Goal: Task Accomplishment & Management: Complete application form

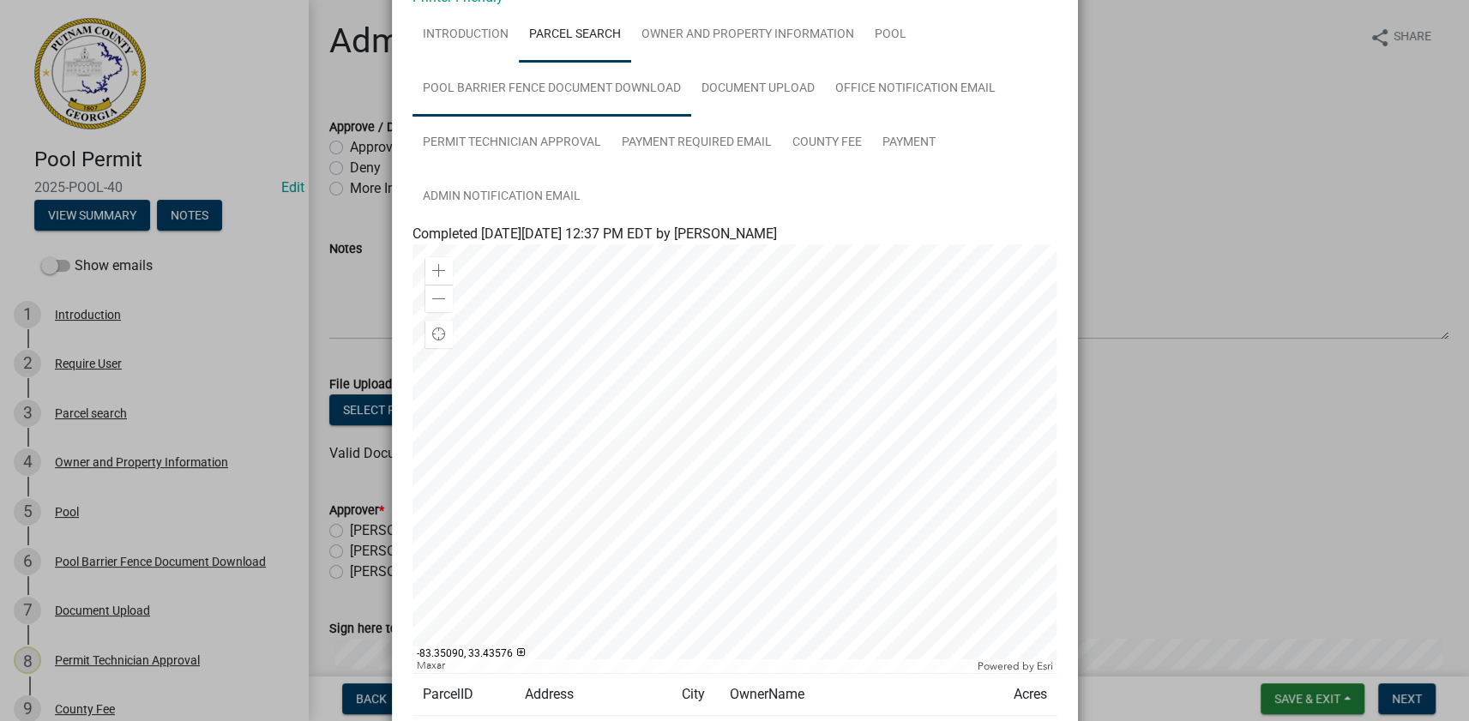
scroll to position [233, 0]
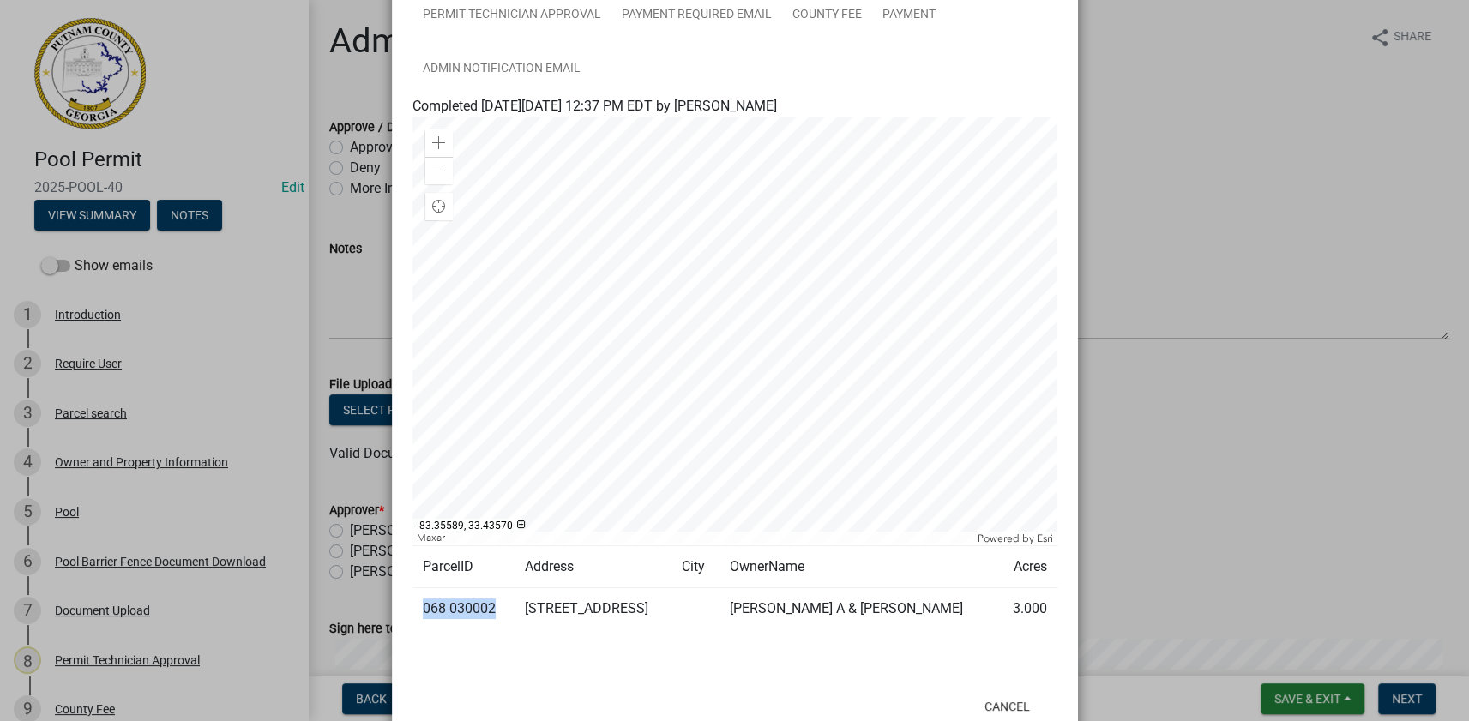
drag, startPoint x: 448, startPoint y: 592, endPoint x: 446, endPoint y: 610, distance: 18.1
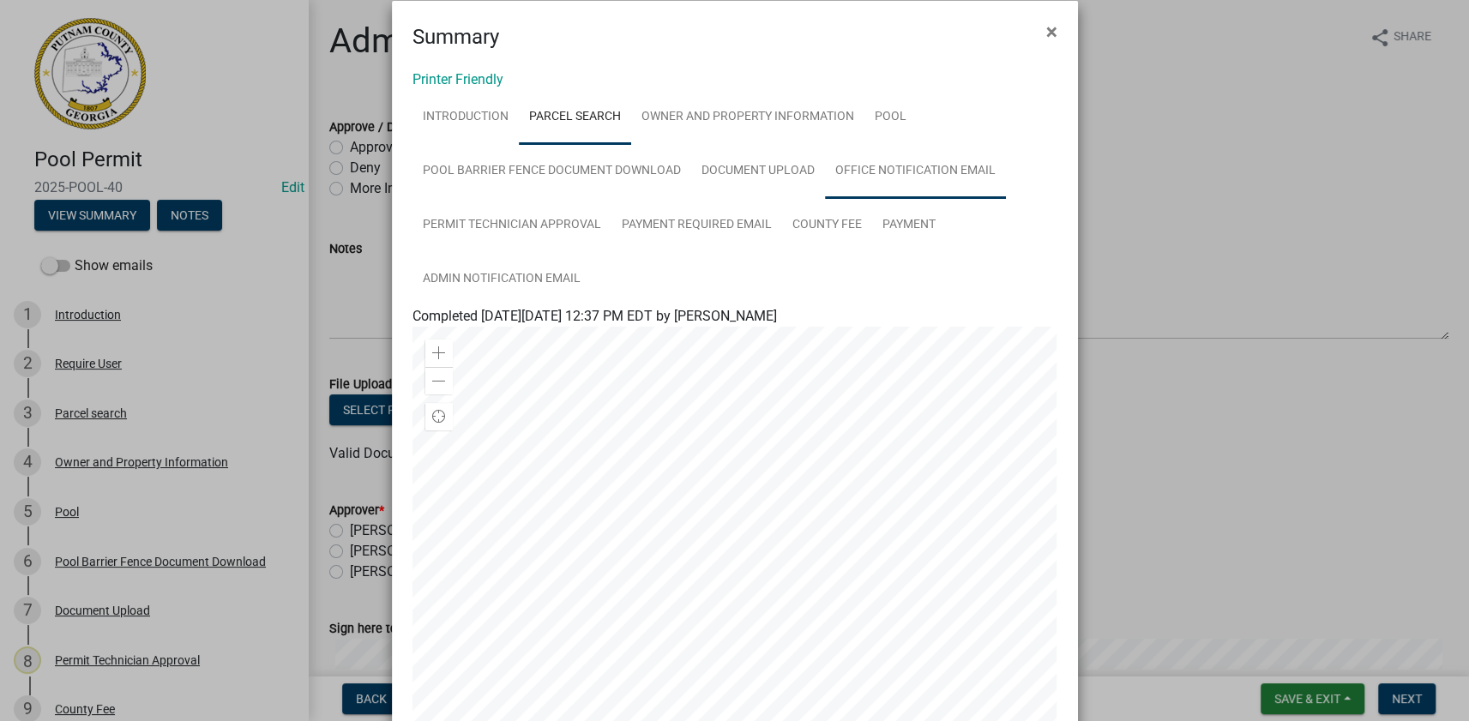
scroll to position [0, 0]
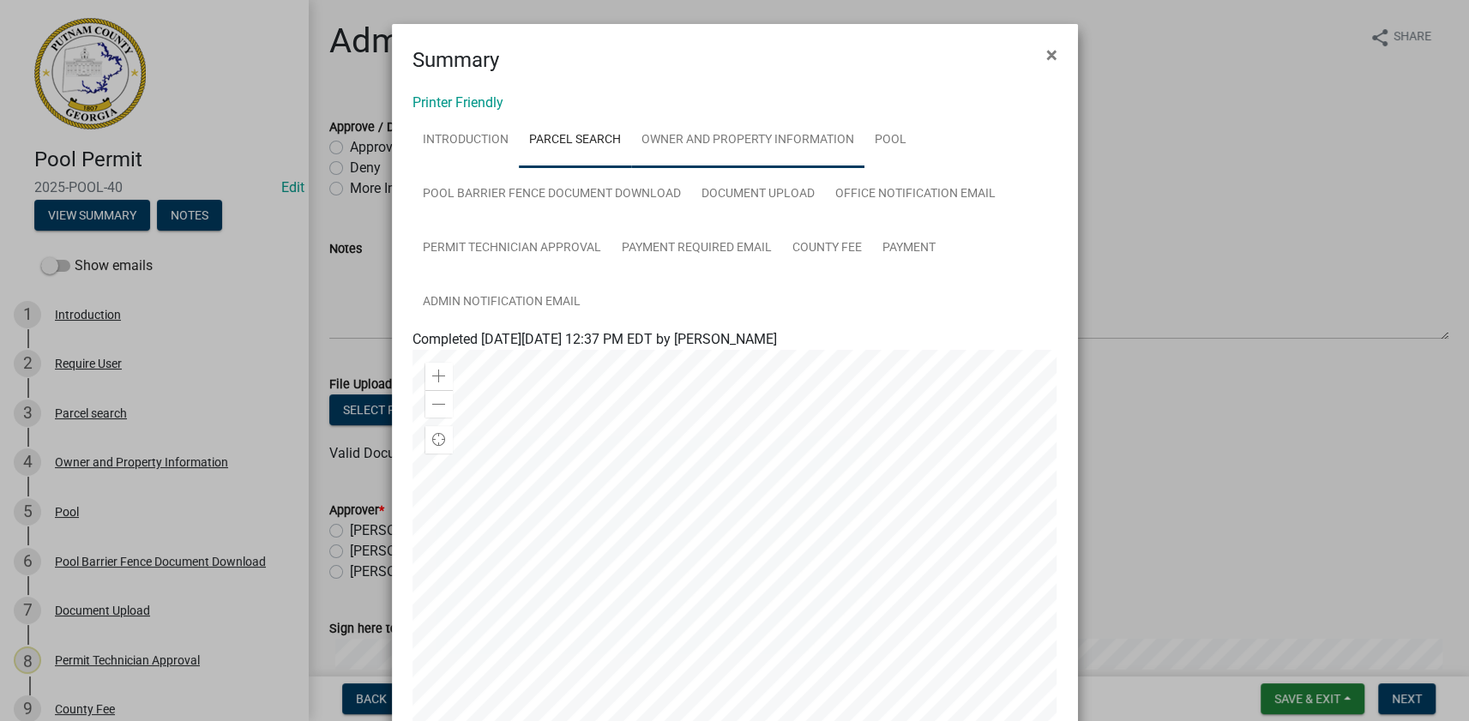
click at [784, 137] on link "Owner and Property Information" at bounding box center [747, 140] width 233 height 55
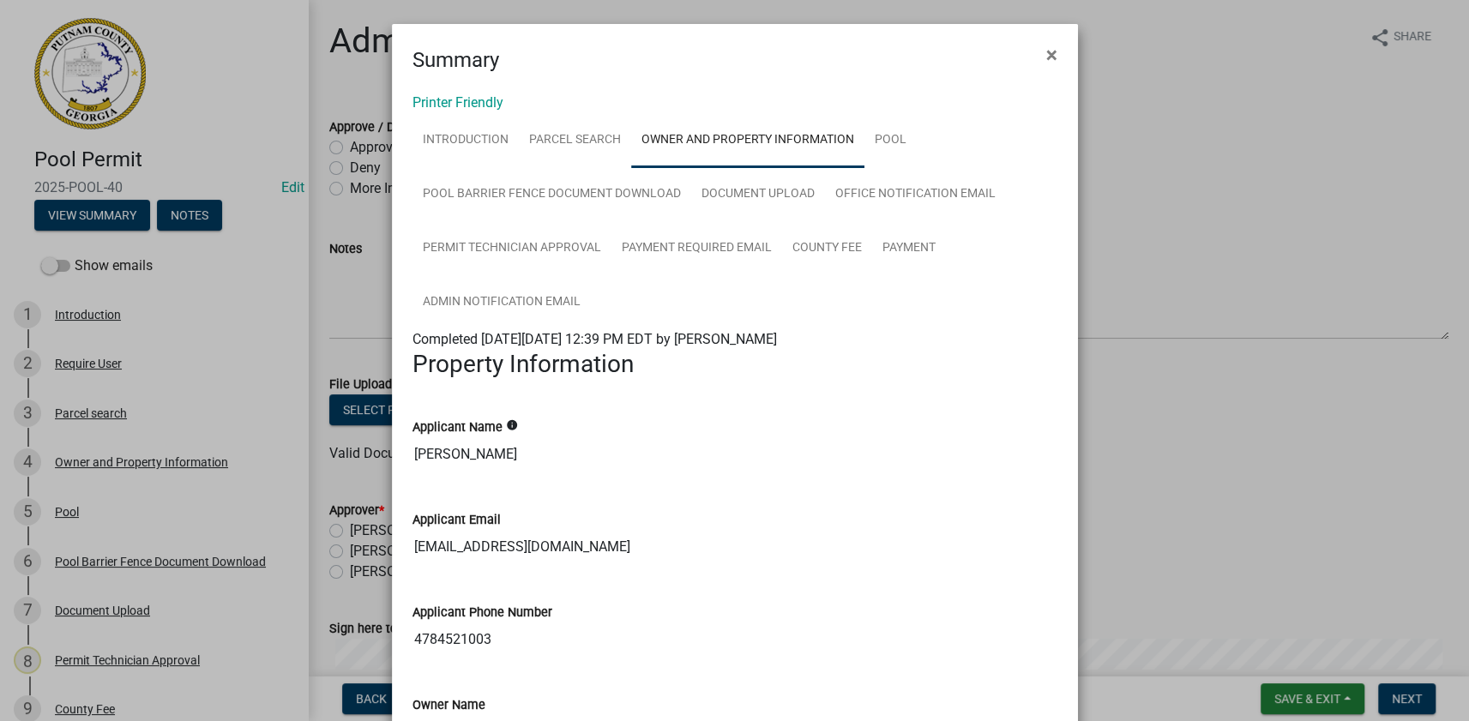
click at [914, 137] on ul "Introduction Parcel search Owner and Property Information Pool Pool Barrier Fen…" at bounding box center [734, 221] width 645 height 216
click at [887, 137] on link "Pool" at bounding box center [890, 140] width 52 height 55
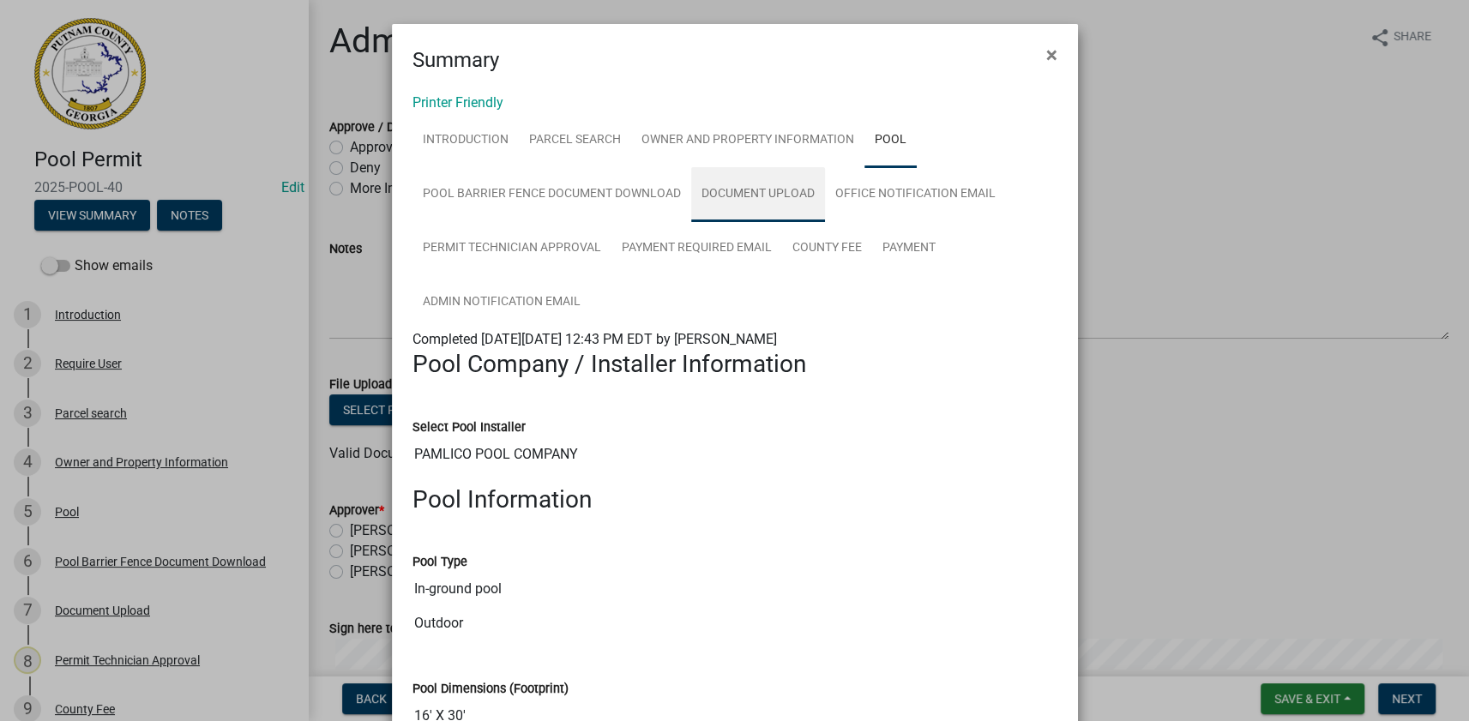
click at [749, 196] on link "Document Upload" at bounding box center [758, 194] width 134 height 55
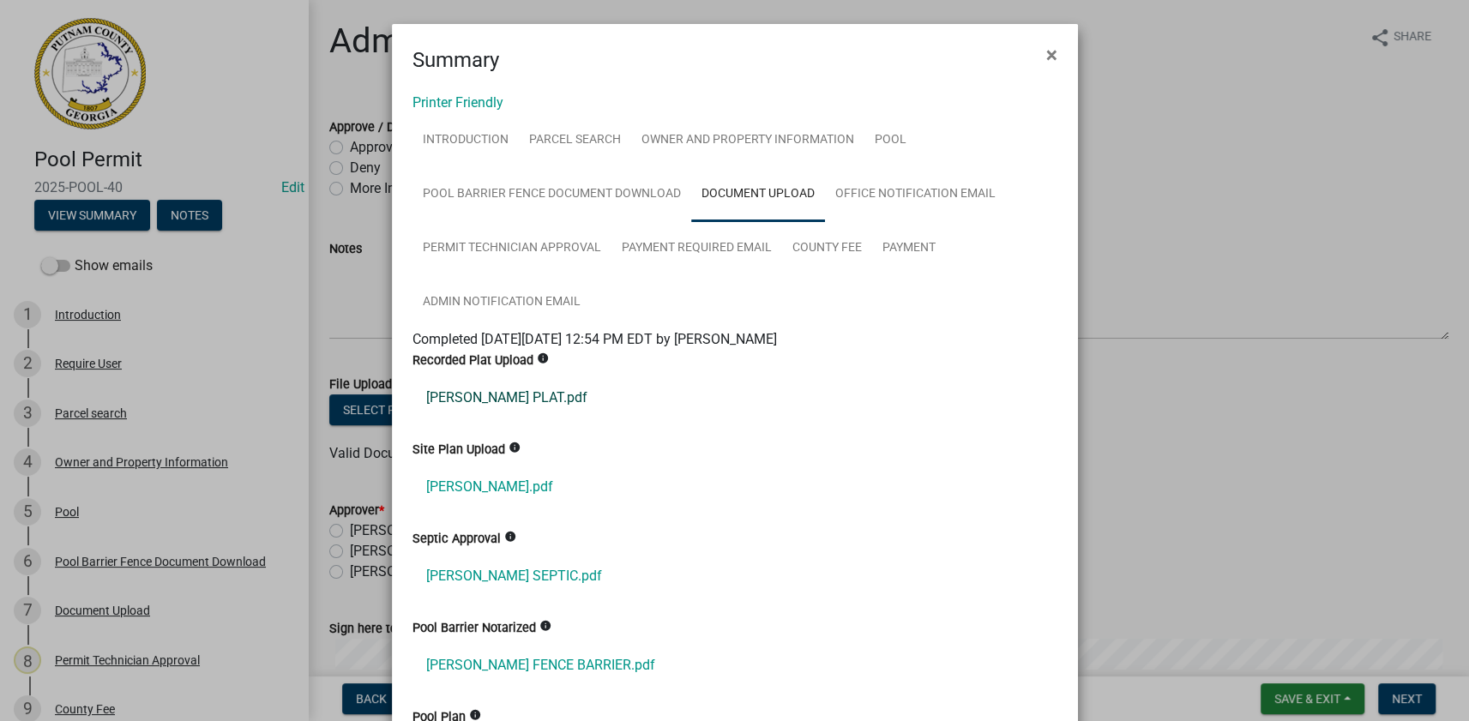
click at [502, 394] on link "BRADY PLAT.pdf" at bounding box center [734, 397] width 645 height 41
click at [513, 466] on link "Brady Virgil Layout.pdf" at bounding box center [734, 486] width 645 height 41
click at [492, 575] on link "BRADY SEPTIC.pdf" at bounding box center [734, 576] width 645 height 41
click at [864, 145] on link "Pool" at bounding box center [890, 140] width 52 height 55
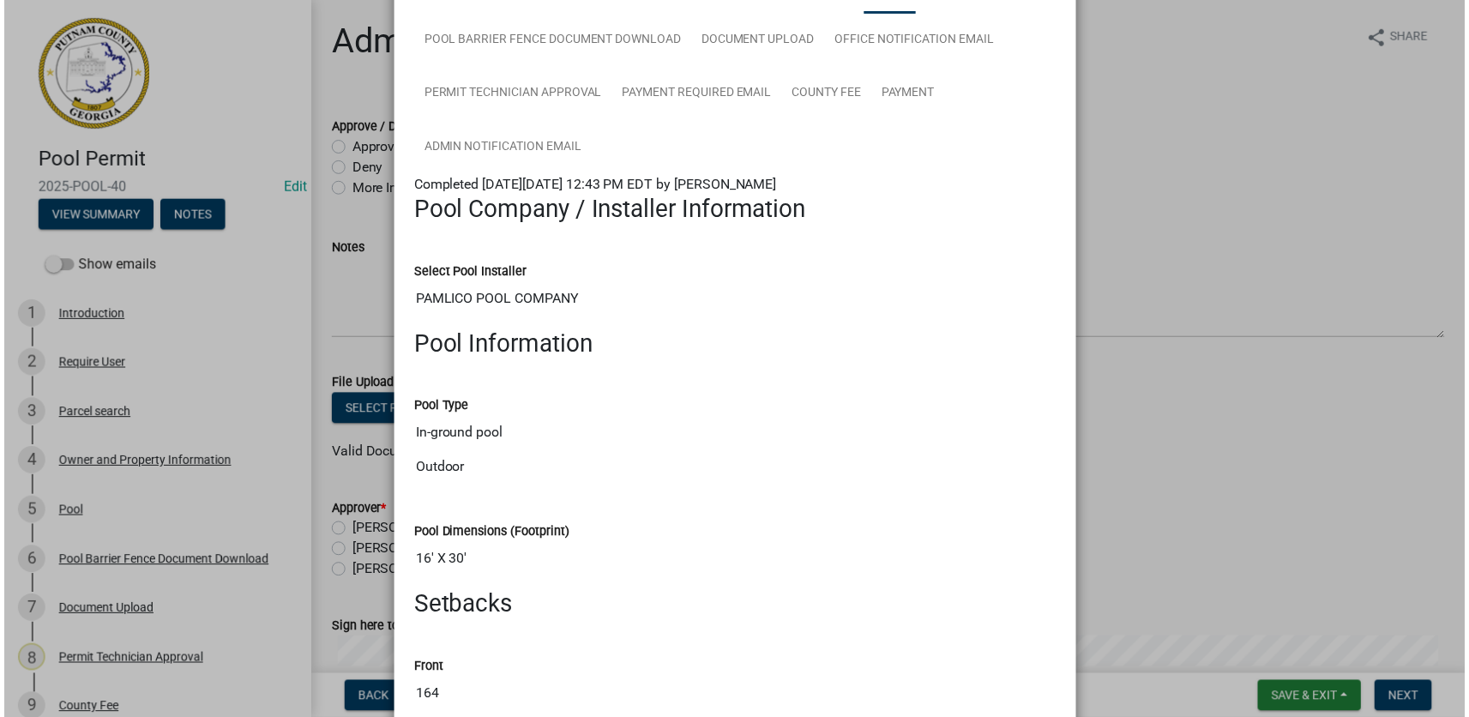
scroll to position [155, 0]
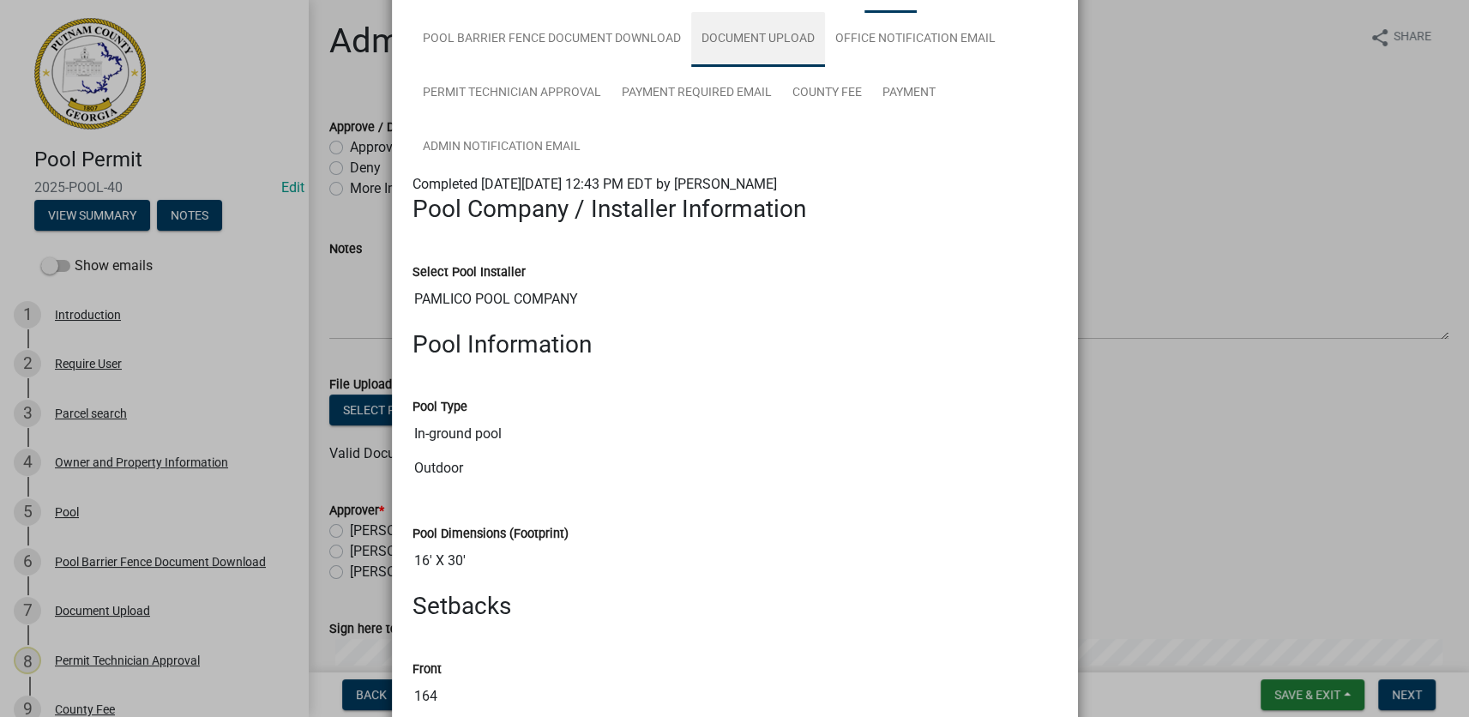
click at [788, 50] on link "Document Upload" at bounding box center [758, 39] width 134 height 55
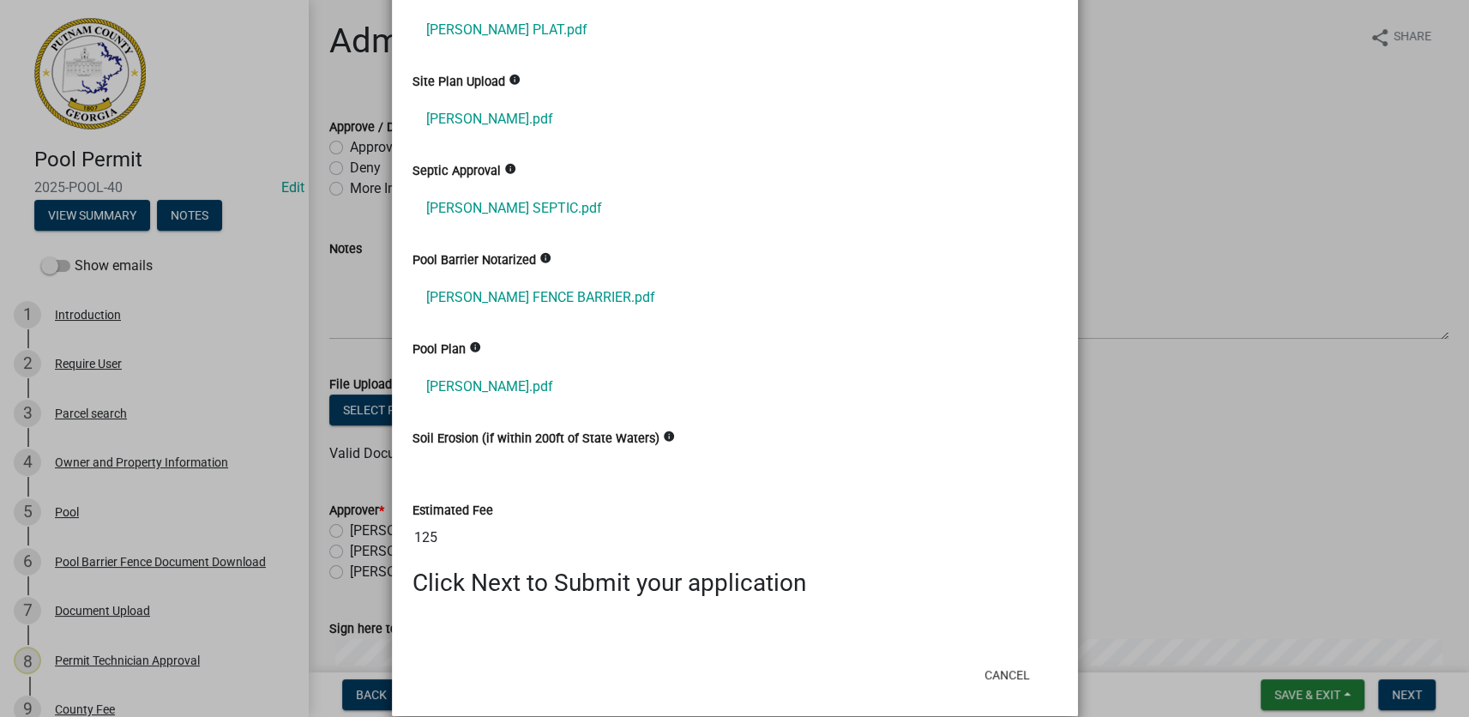
scroll to position [388, 0]
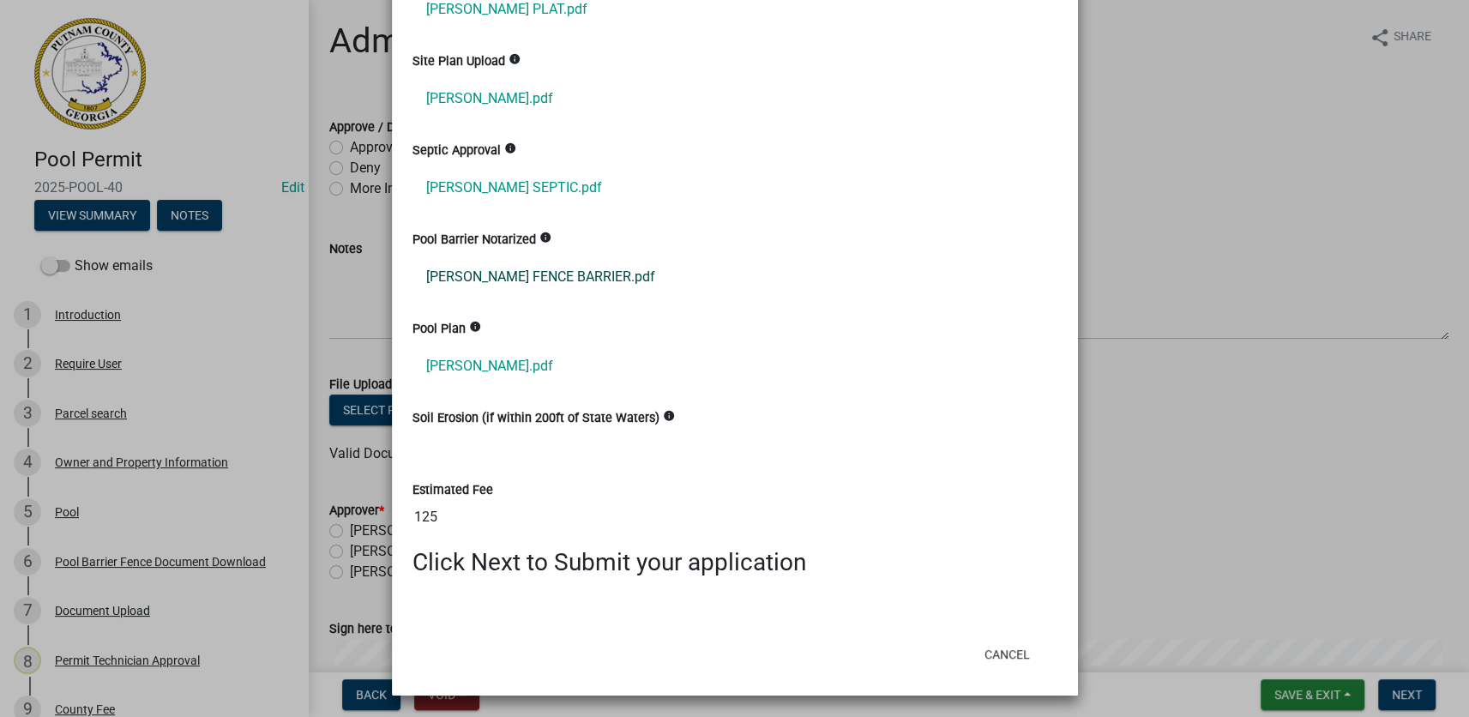
click at [543, 274] on link "BRADY FENCE BARRIER.pdf" at bounding box center [734, 276] width 645 height 41
click at [1247, 205] on ngb-modal-window "Summary × Printer Friendly Introduction Parcel search Owner and Property Inform…" at bounding box center [734, 358] width 1469 height 717
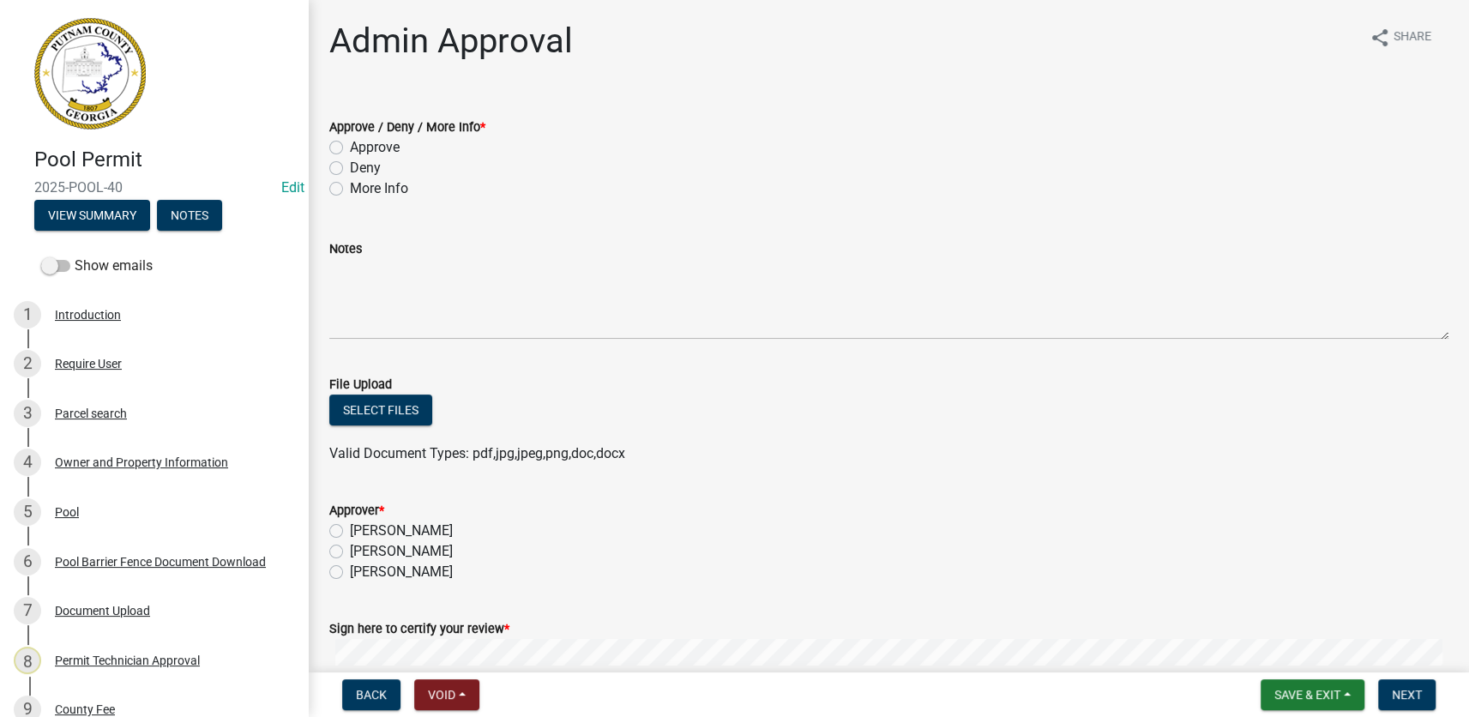
click at [385, 146] on label "Approve" at bounding box center [375, 147] width 50 height 21
click at [361, 146] on input "Approve" at bounding box center [355, 142] width 11 height 11
radio input "true"
click at [443, 557] on label "Courtney Andrews" at bounding box center [401, 551] width 103 height 21
click at [361, 552] on input "Courtney Andrews" at bounding box center [355, 546] width 11 height 11
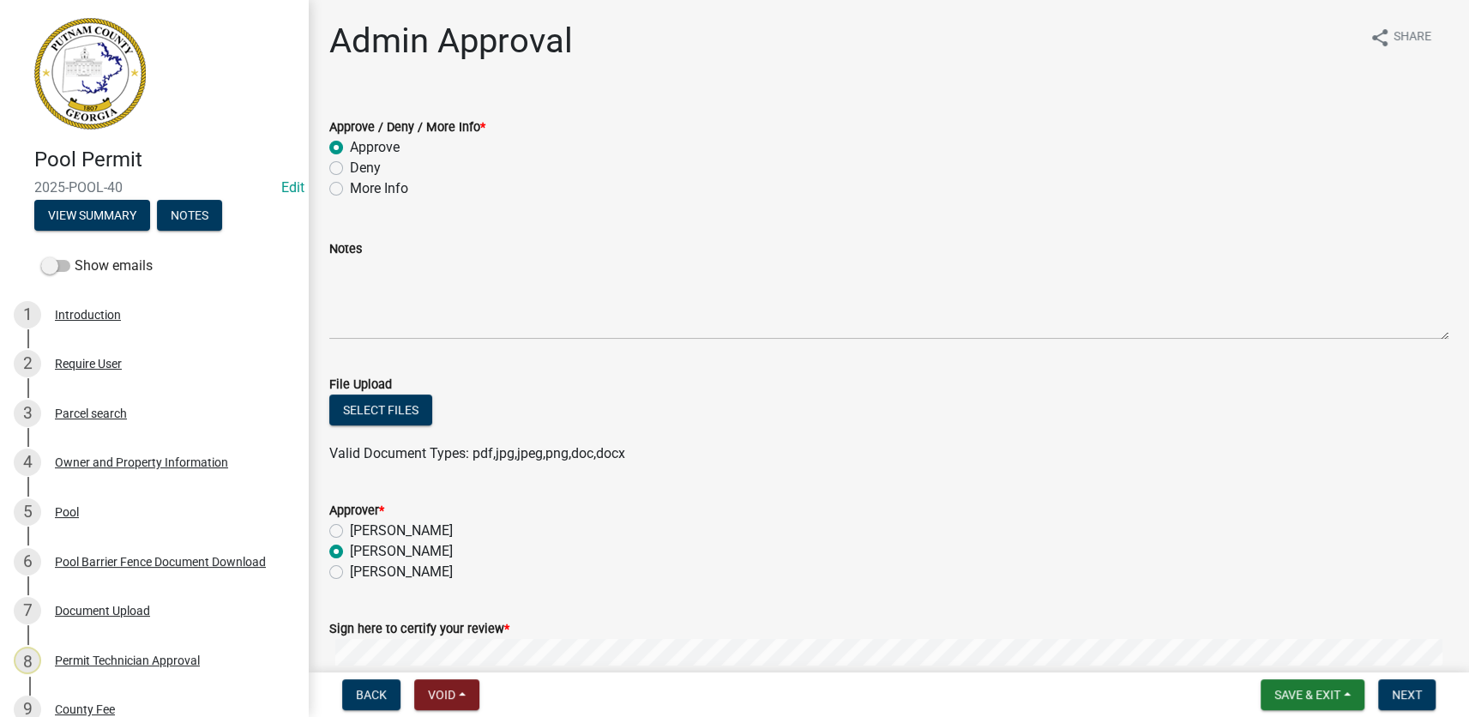
radio input "true"
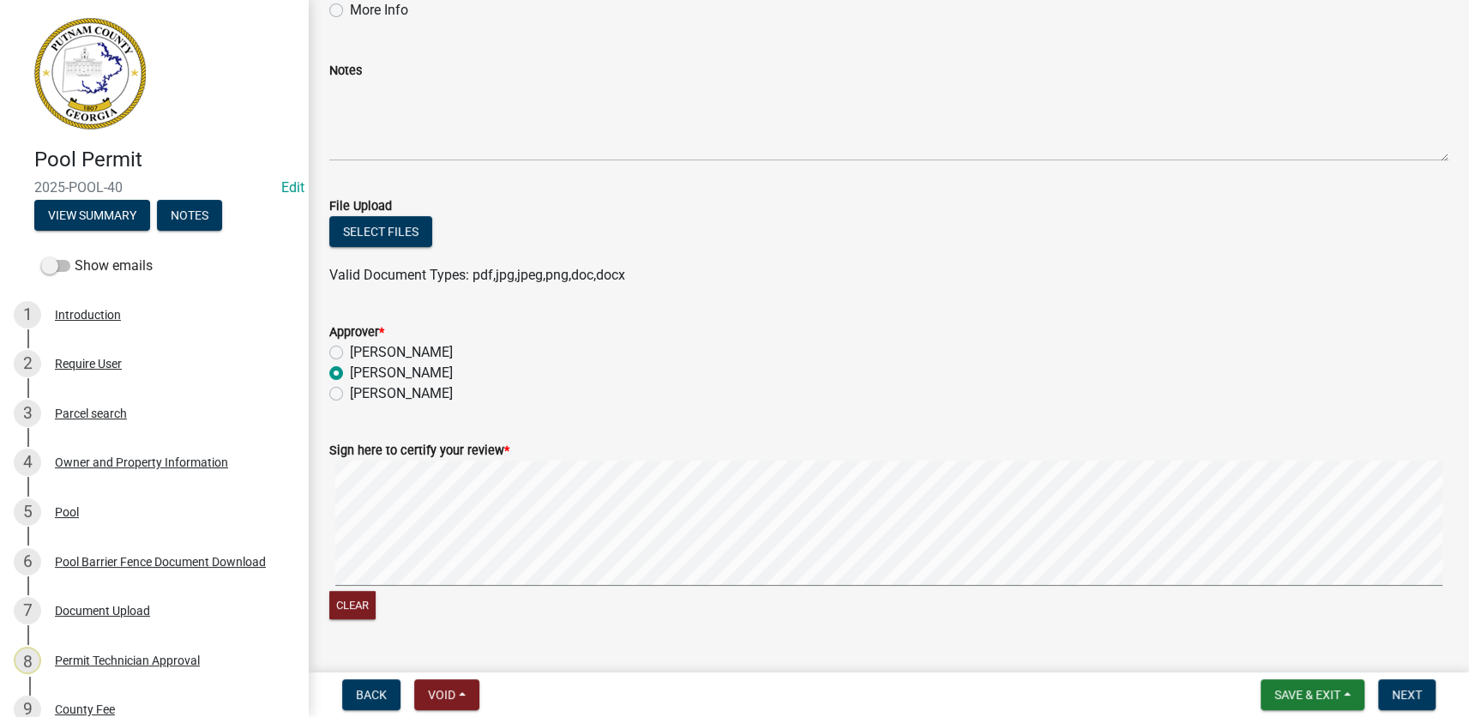
scroll to position [217, 0]
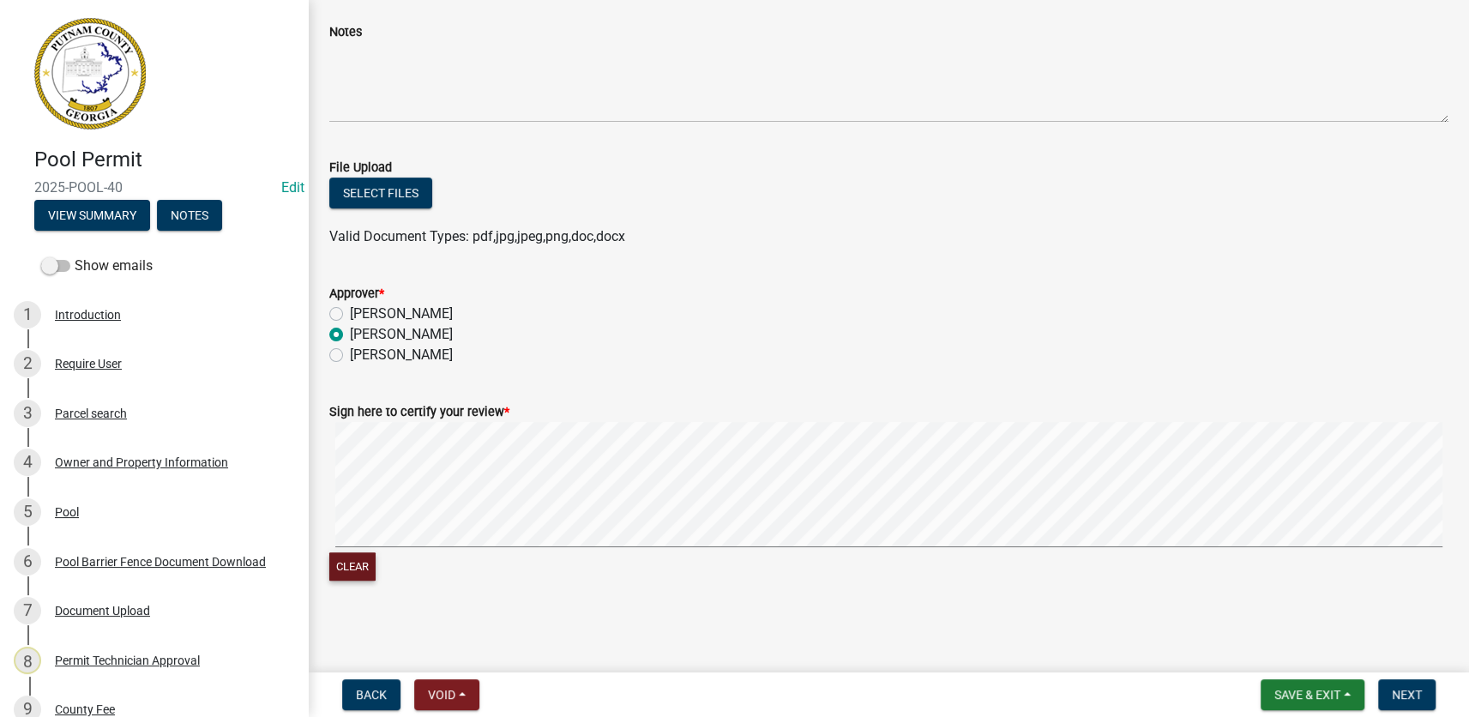
click at [352, 558] on button "Clear" at bounding box center [352, 566] width 46 height 28
click at [358, 564] on button "Clear" at bounding box center [352, 566] width 46 height 28
click at [345, 557] on button "Clear" at bounding box center [352, 566] width 46 height 28
click at [1416, 685] on button "Next" at bounding box center [1406, 694] width 57 height 31
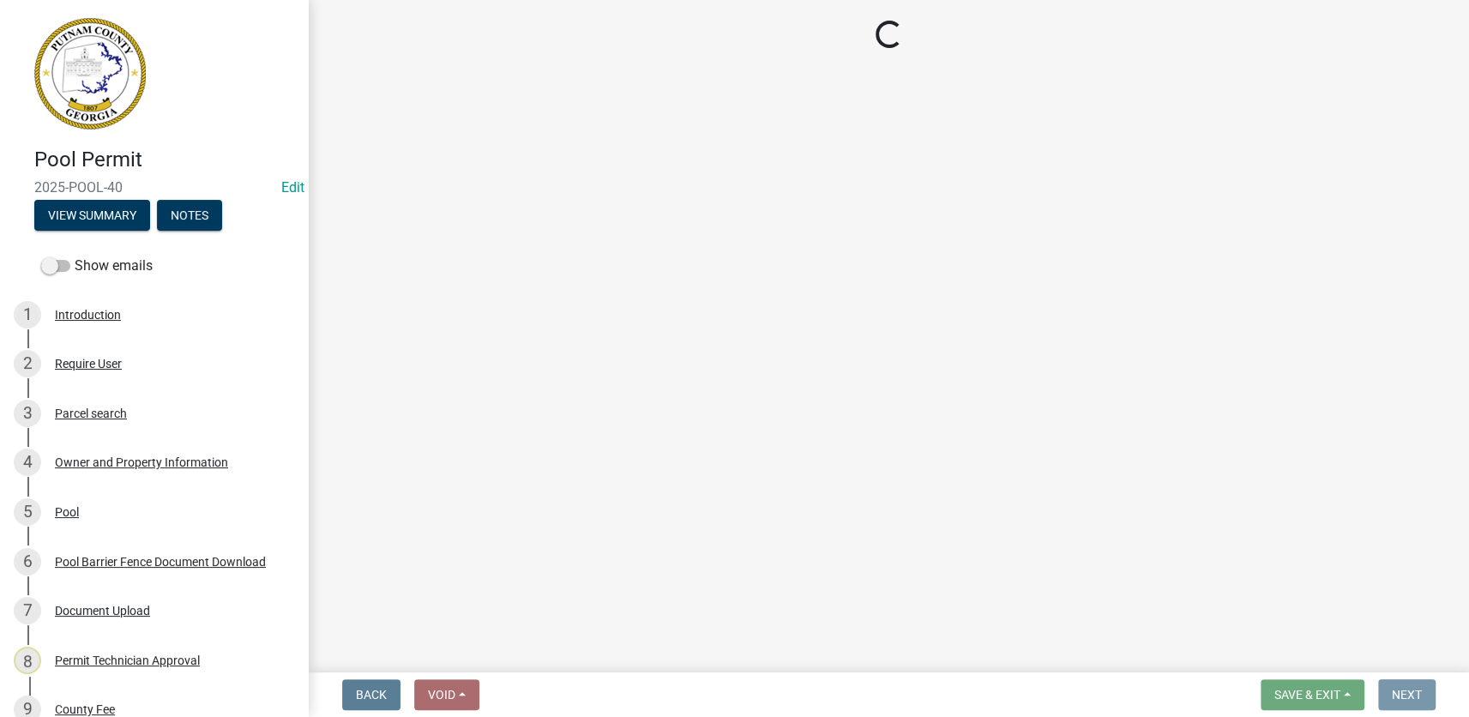
scroll to position [0, 0]
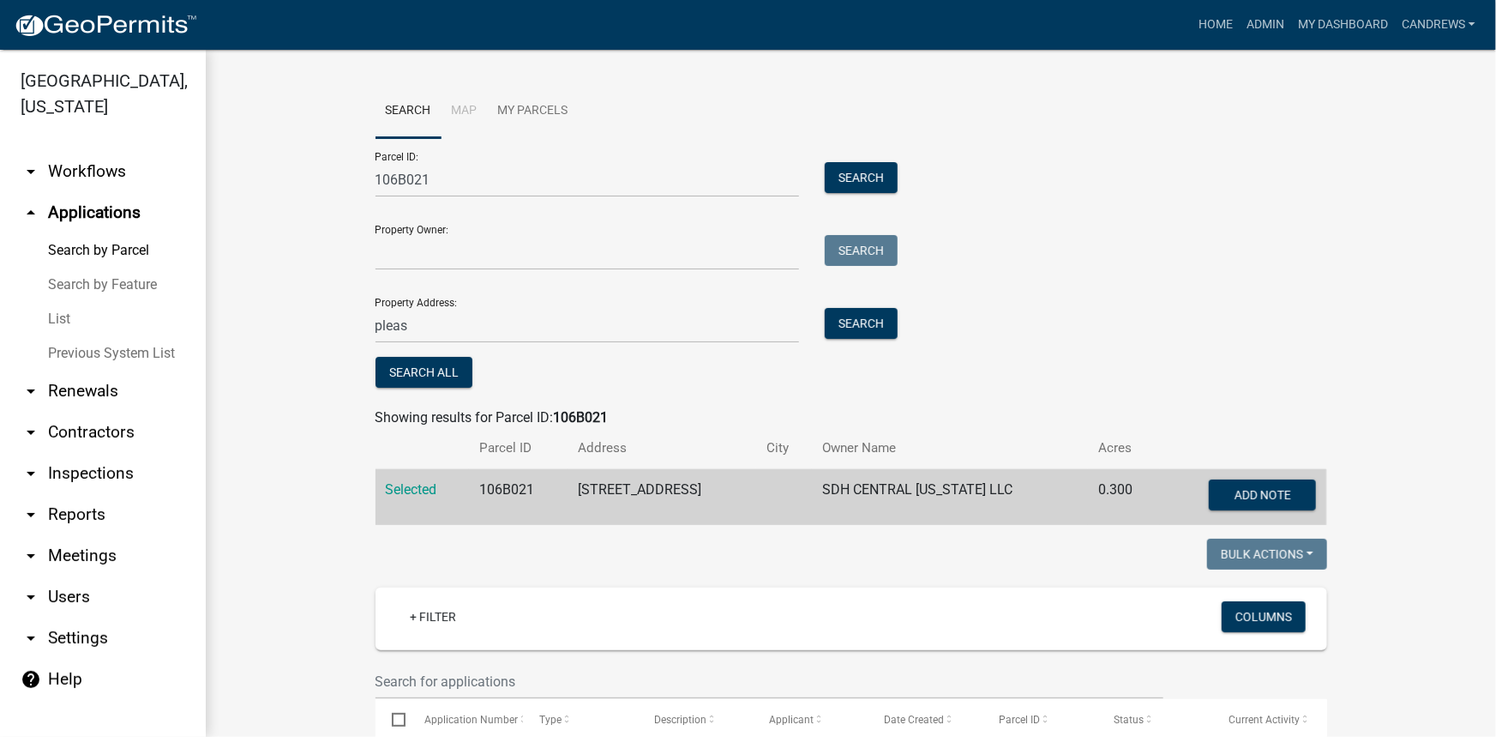
scroll to position [77, 0]
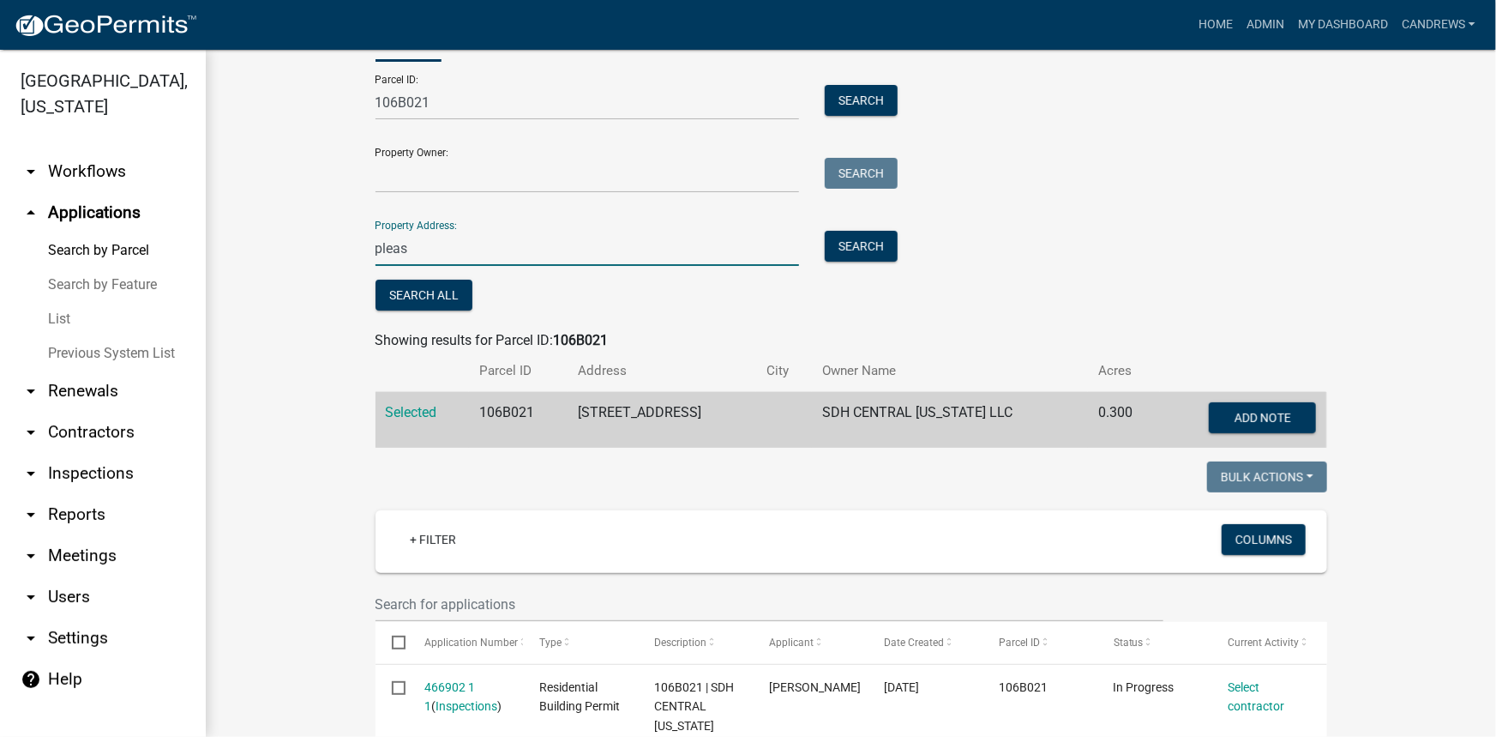
drag, startPoint x: 459, startPoint y: 250, endPoint x: 266, endPoint y: 250, distance: 192.9
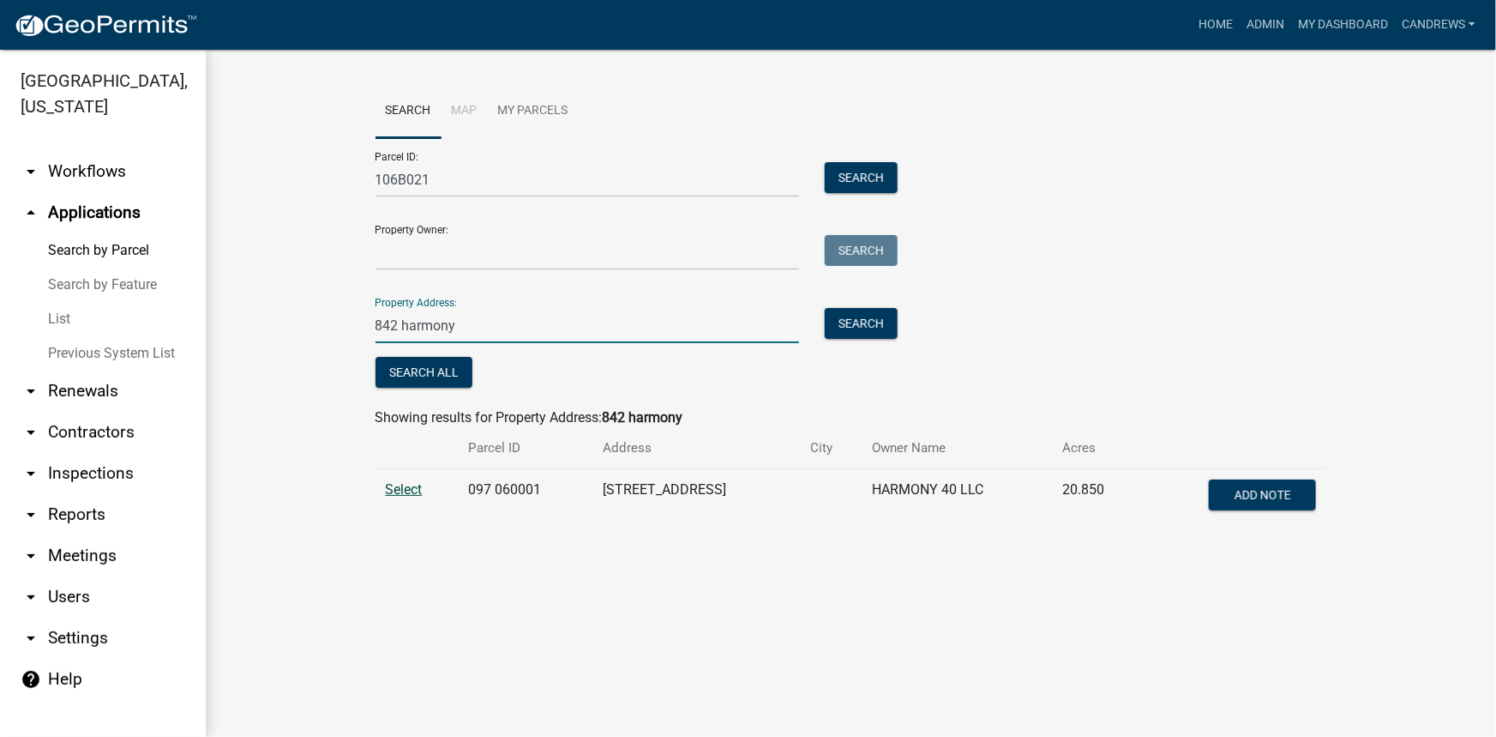
type input "842 harmony"
click at [391, 487] on span "Select" at bounding box center [404, 489] width 37 height 16
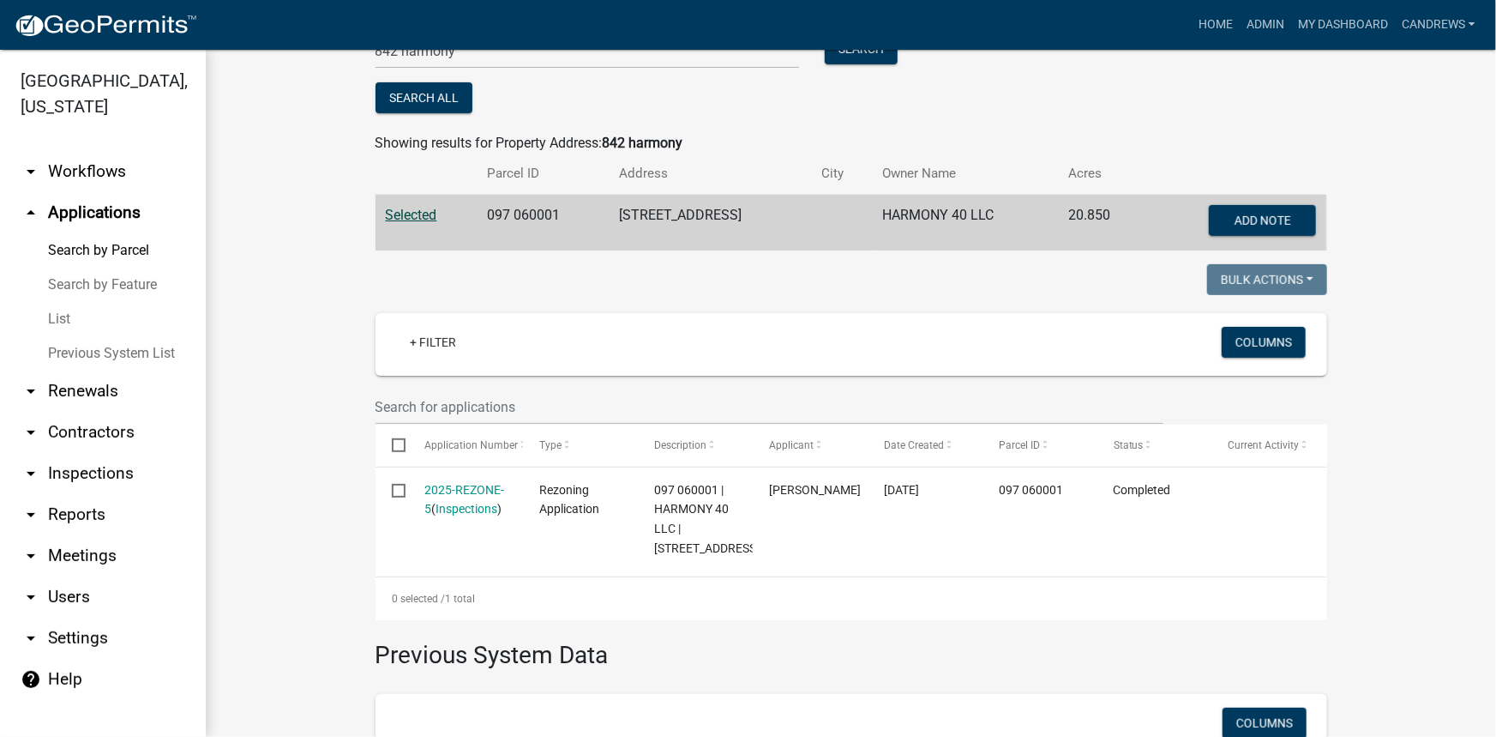
scroll to position [311, 0]
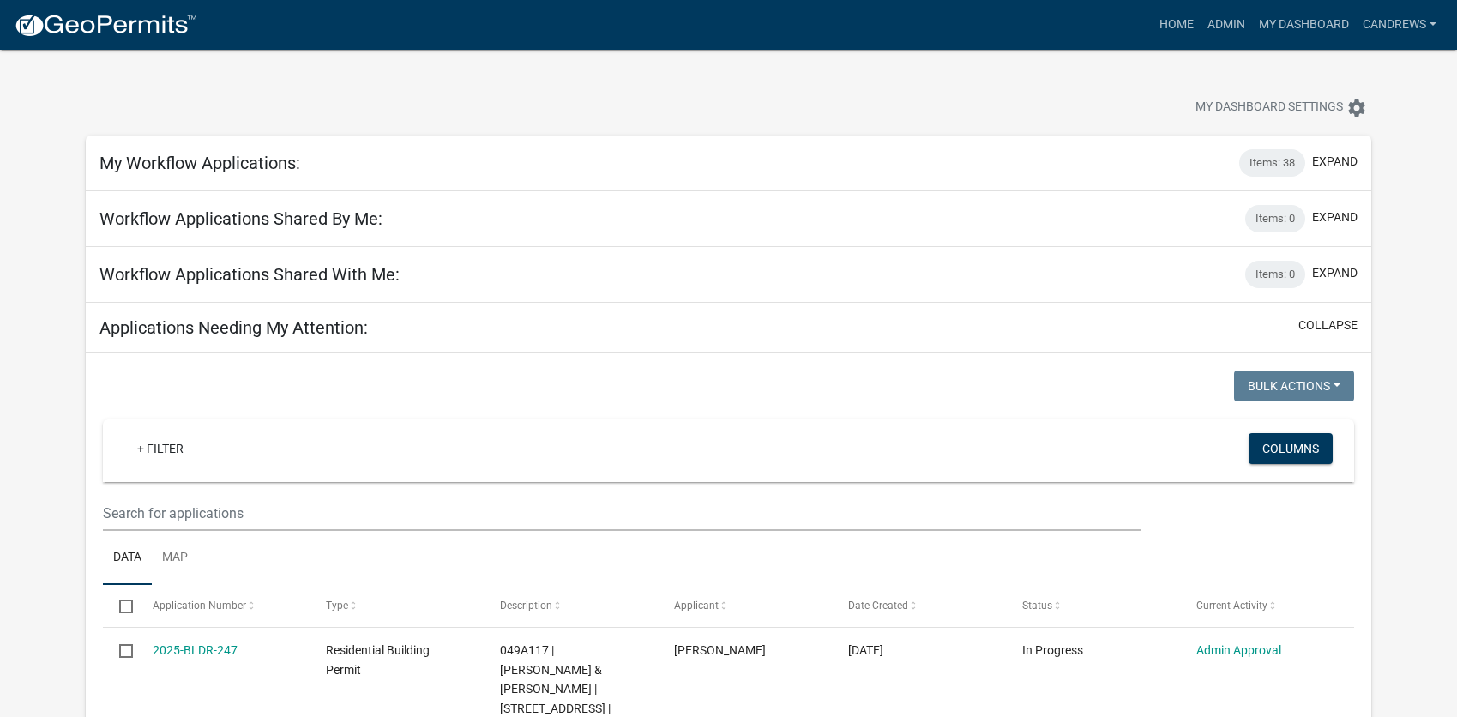
select select "2: 50"
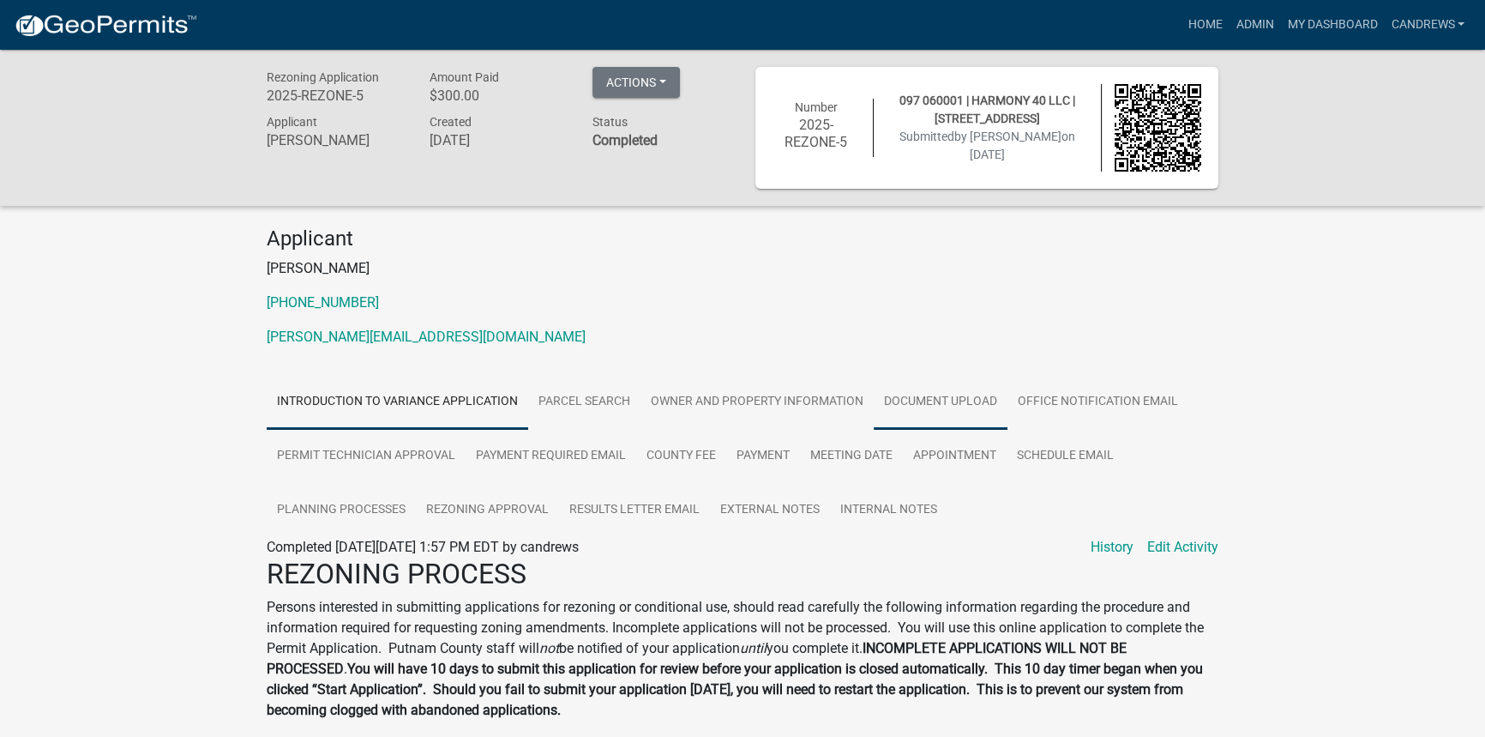
click at [924, 412] on link "Document Upload" at bounding box center [941, 402] width 134 height 55
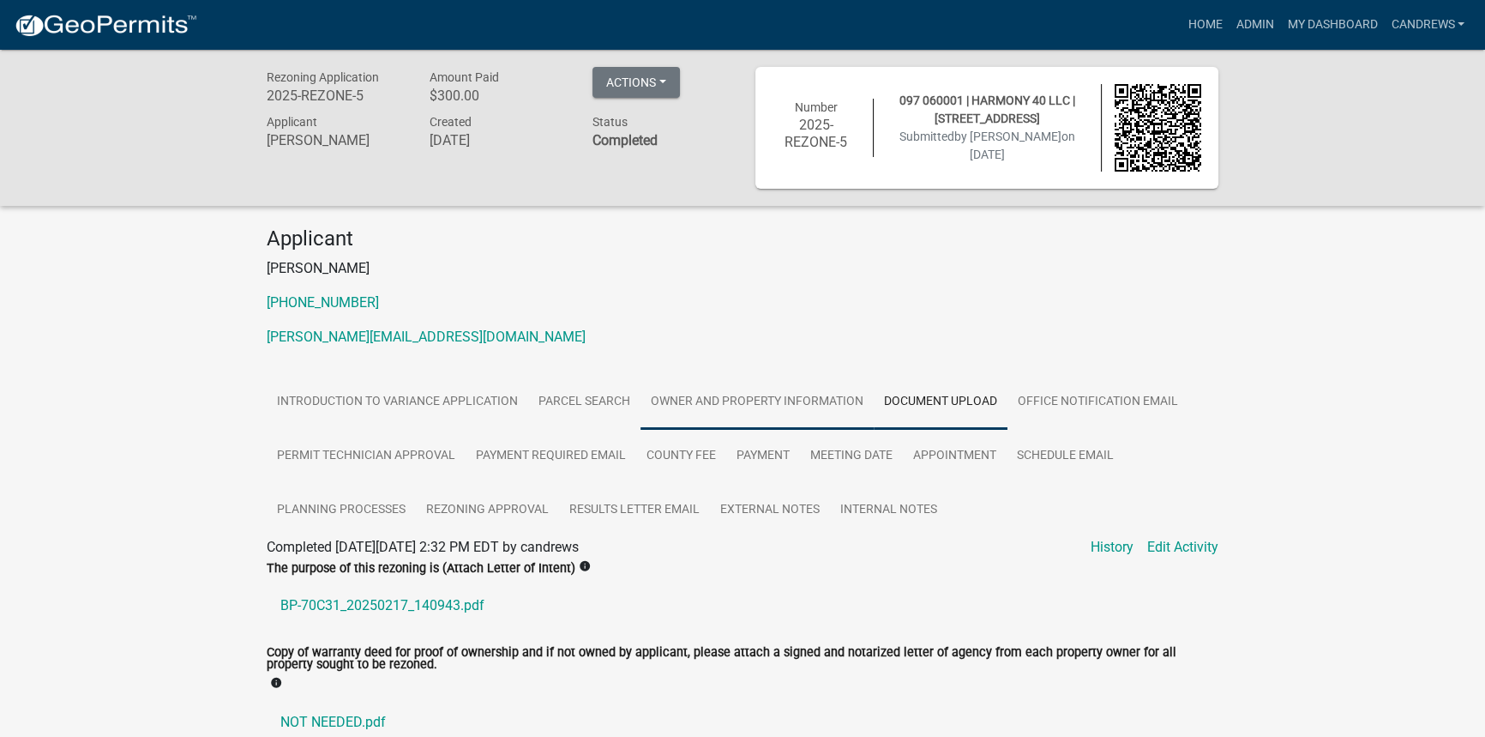
click at [780, 400] on link "Owner and Property Information" at bounding box center [757, 402] width 233 height 55
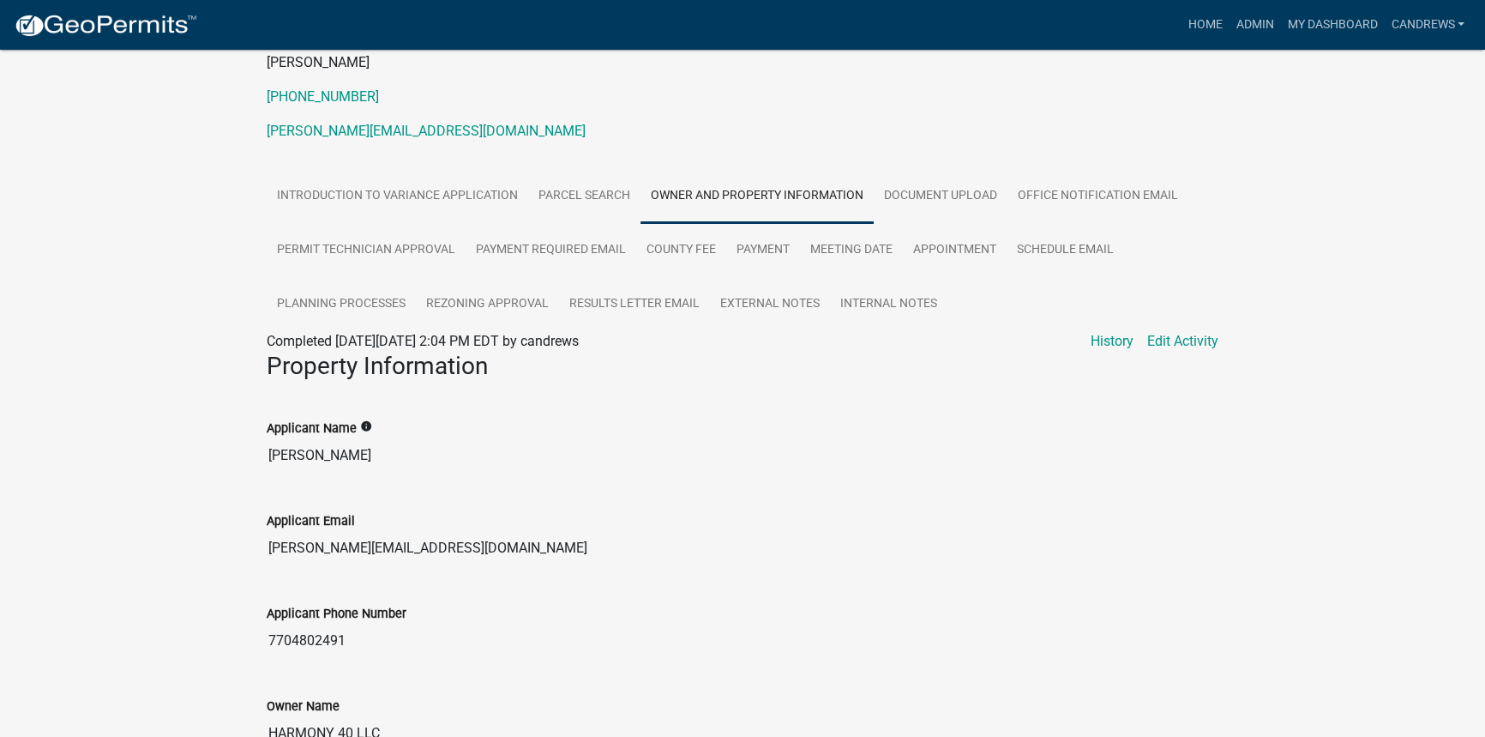
scroll to position [233, 0]
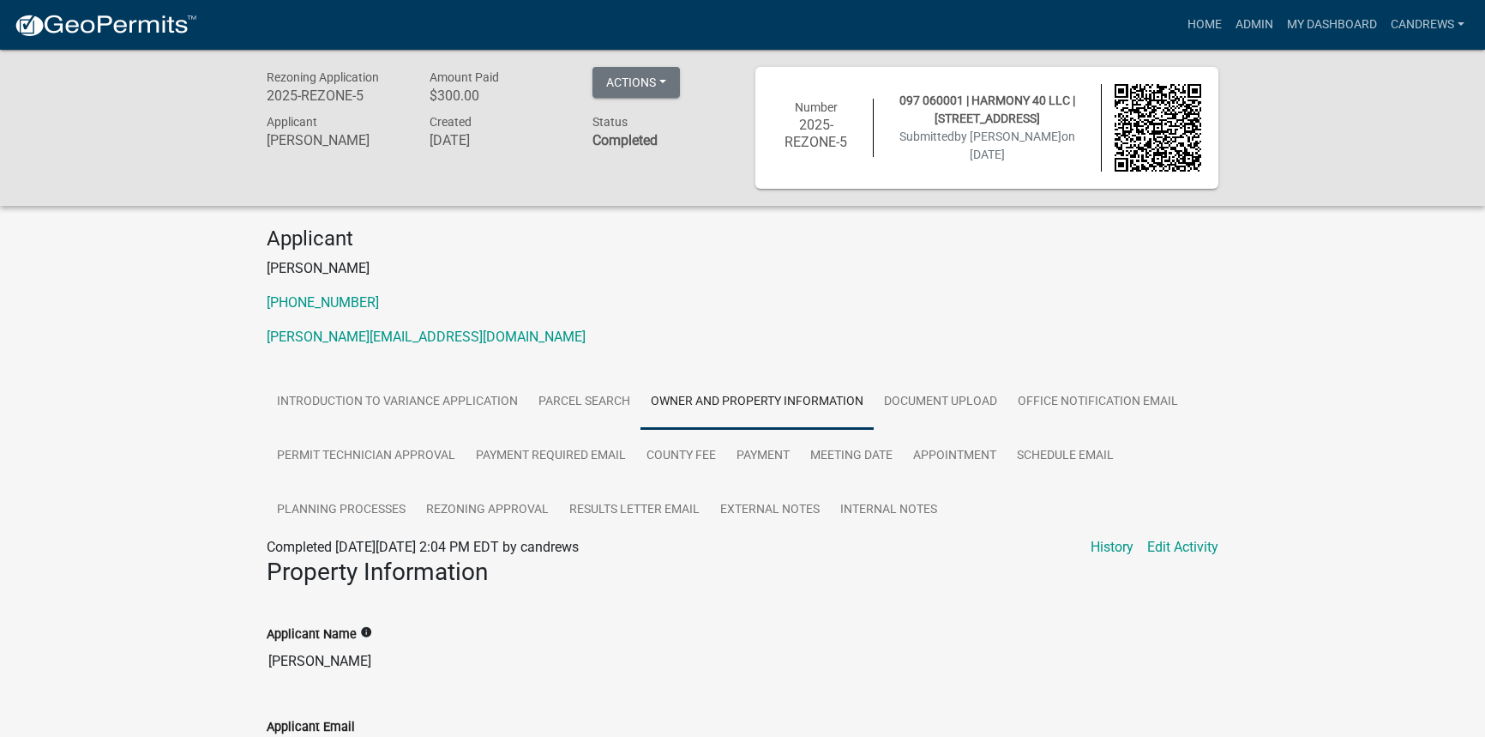
scroll to position [233, 0]
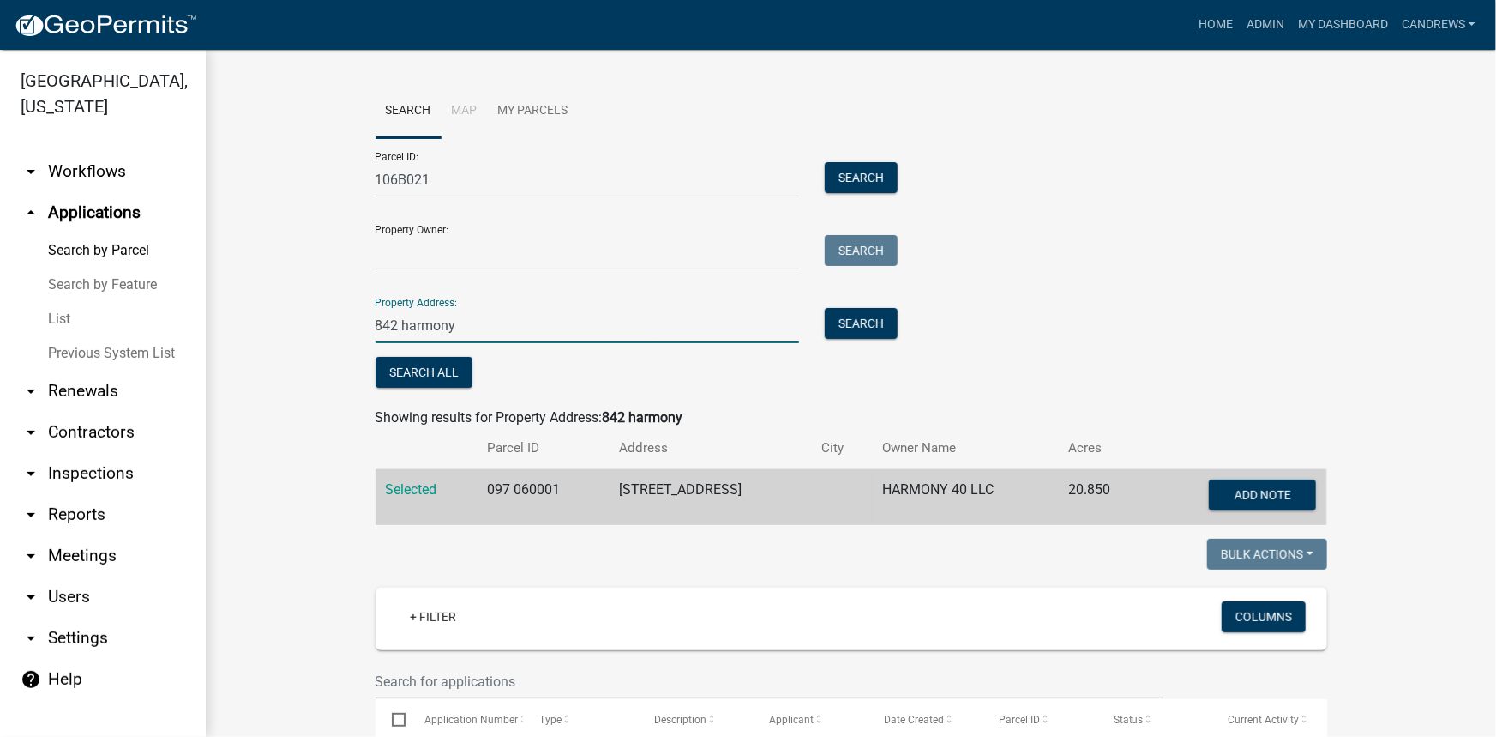
drag, startPoint x: 440, startPoint y: 315, endPoint x: 276, endPoint y: 315, distance: 163.8
click at [276, 315] on wm-workflow-application-search-view "Search Map My Parcels Parcel ID: 106B021 Search Property Owner: Search Property…" at bounding box center [851, 646] width 1222 height 1124
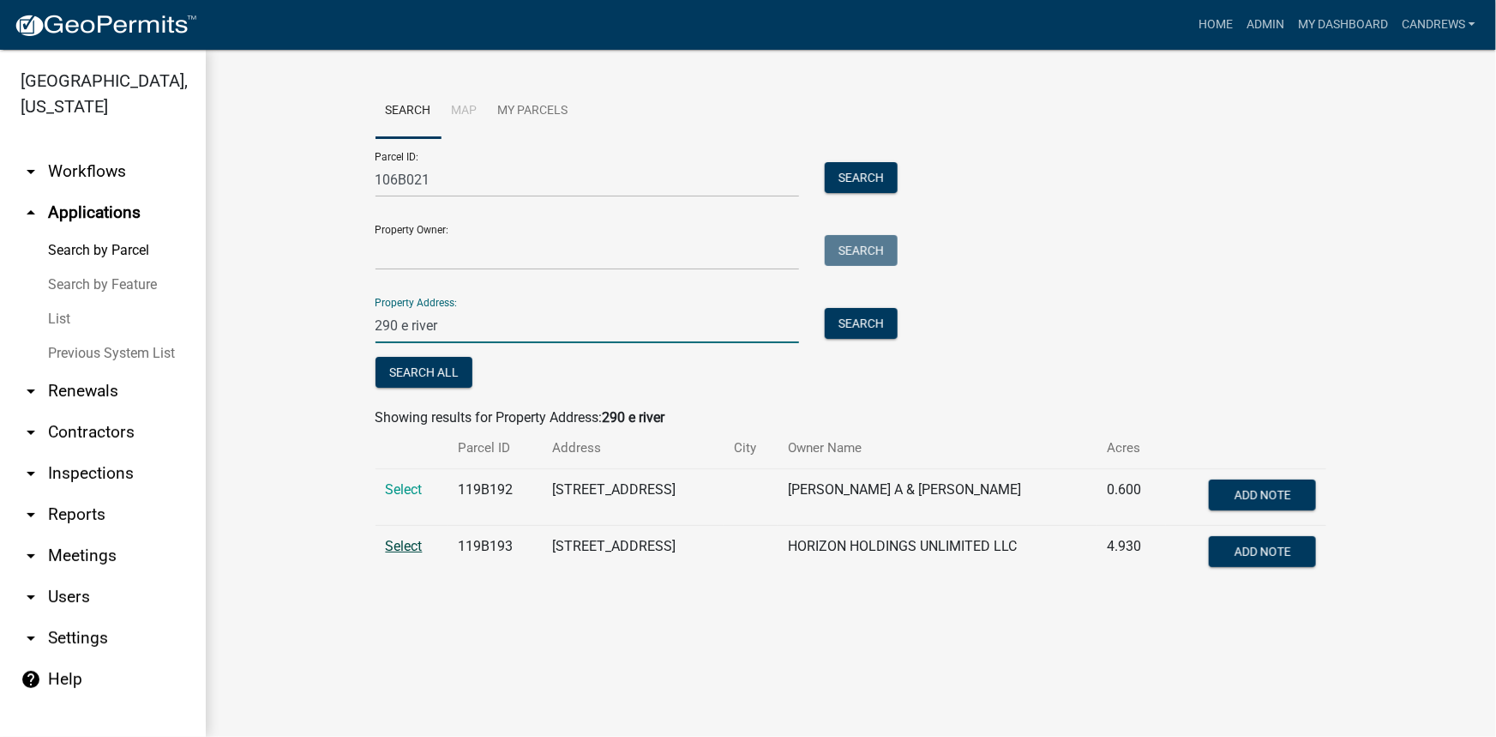
type input "290 e river"
click at [412, 545] on span "Select" at bounding box center [404, 546] width 37 height 16
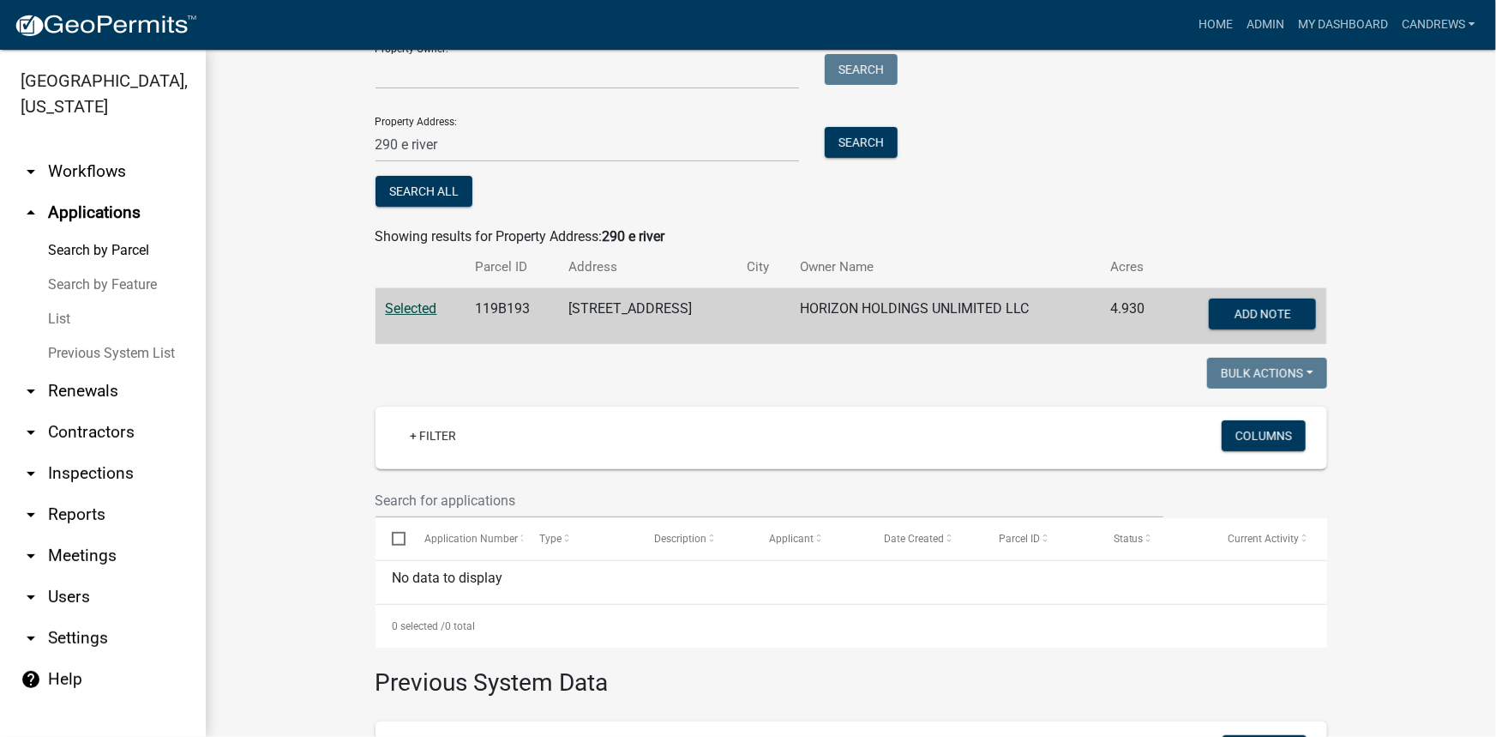
scroll to position [155, 0]
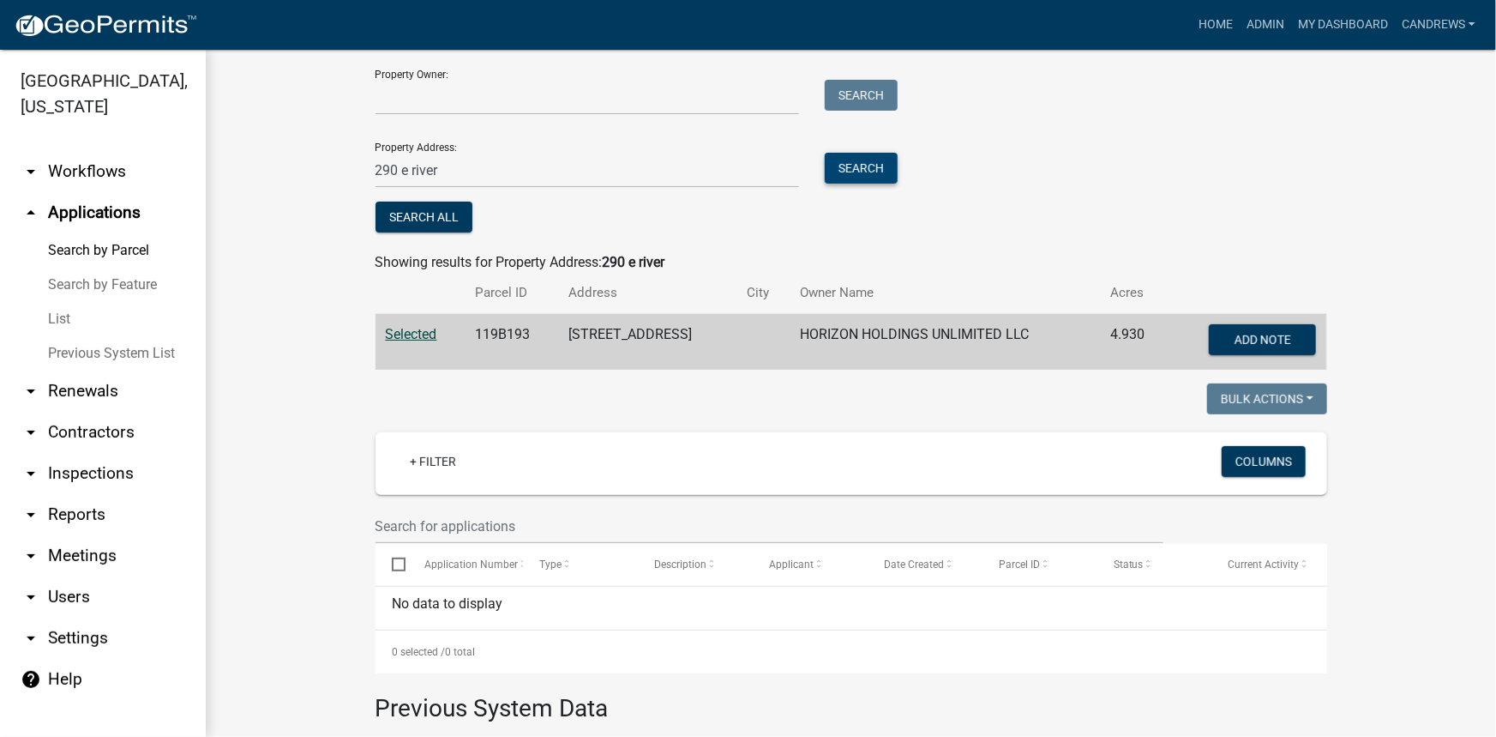
click at [848, 172] on button "Search" at bounding box center [861, 168] width 73 height 31
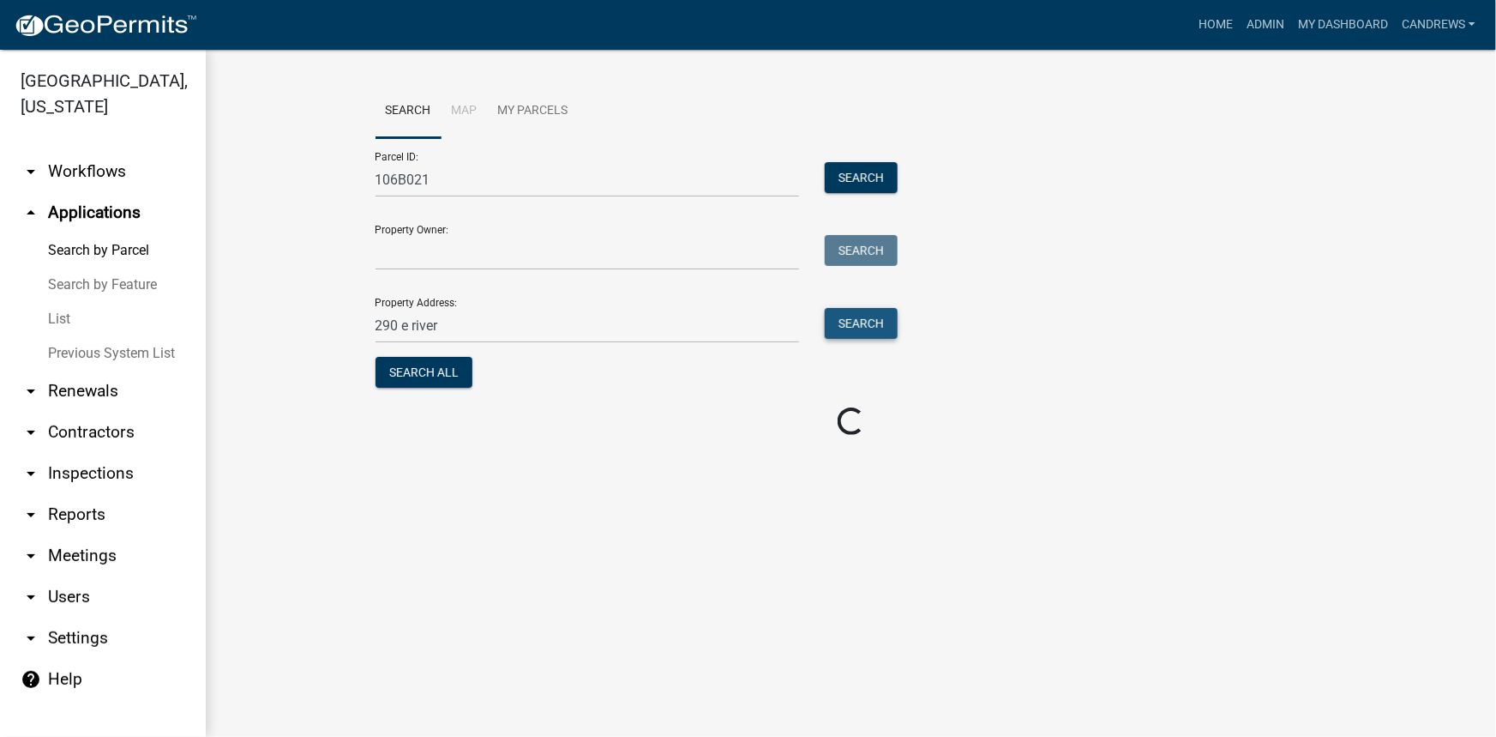
scroll to position [0, 0]
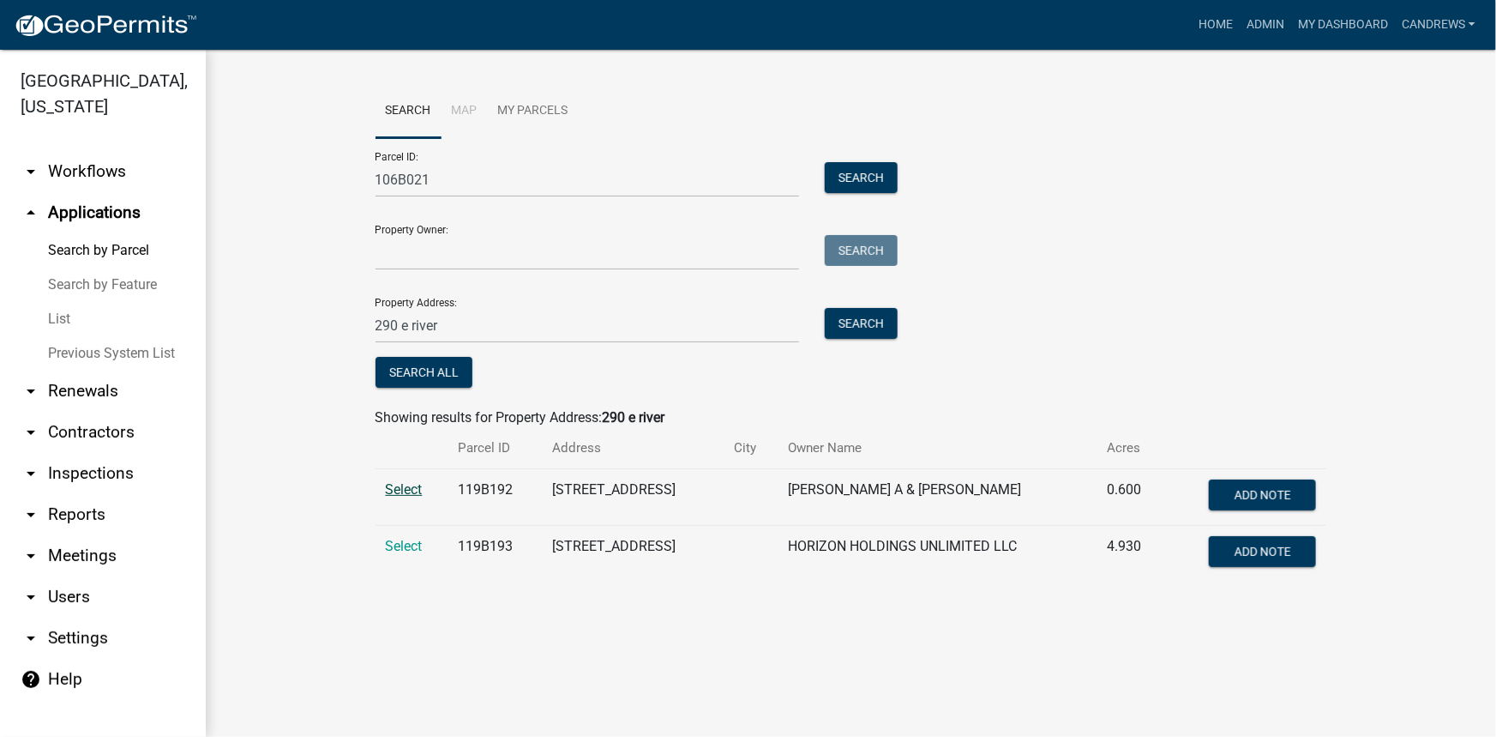
click at [421, 488] on span "Select" at bounding box center [404, 489] width 37 height 16
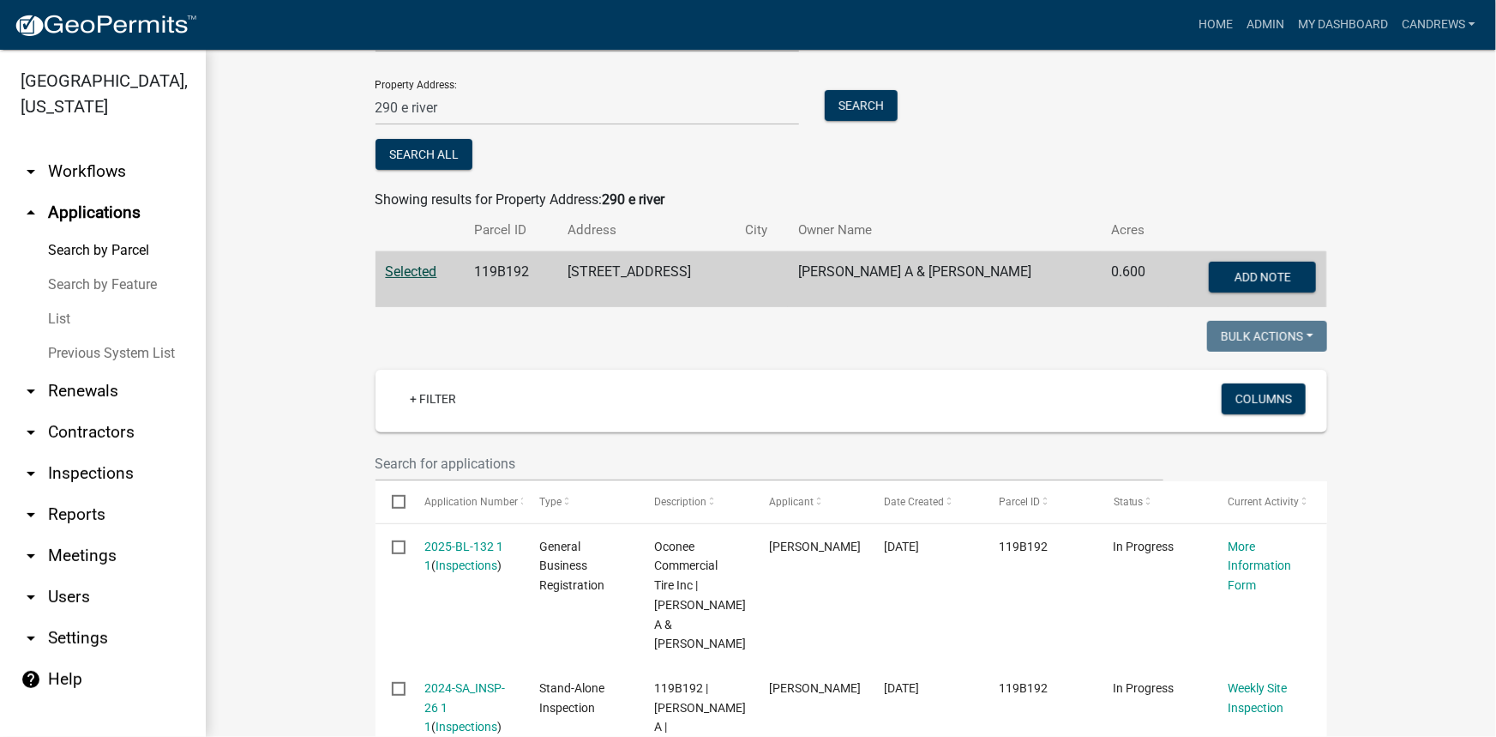
scroll to position [311, 0]
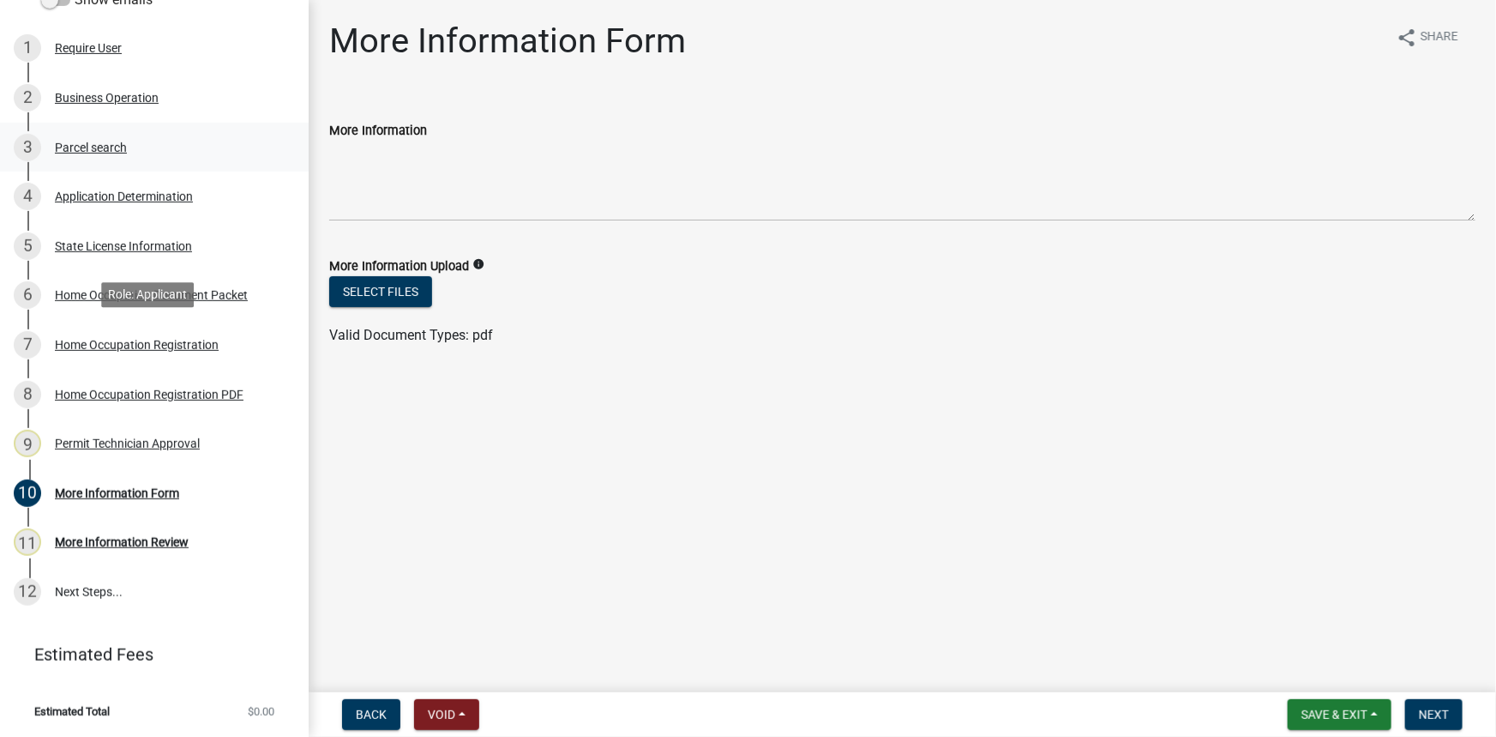
scroll to position [135, 0]
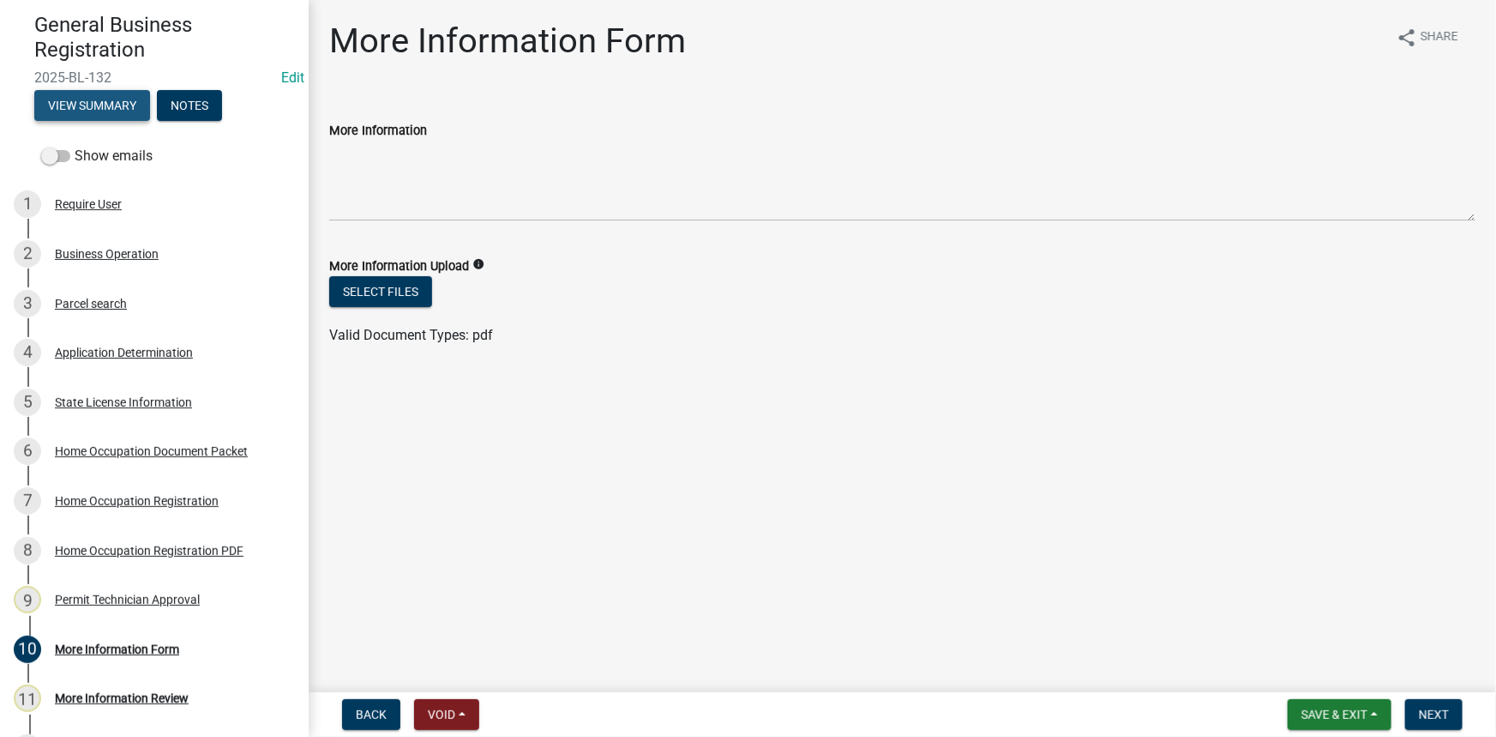
click at [92, 105] on button "View Summary" at bounding box center [92, 105] width 116 height 31
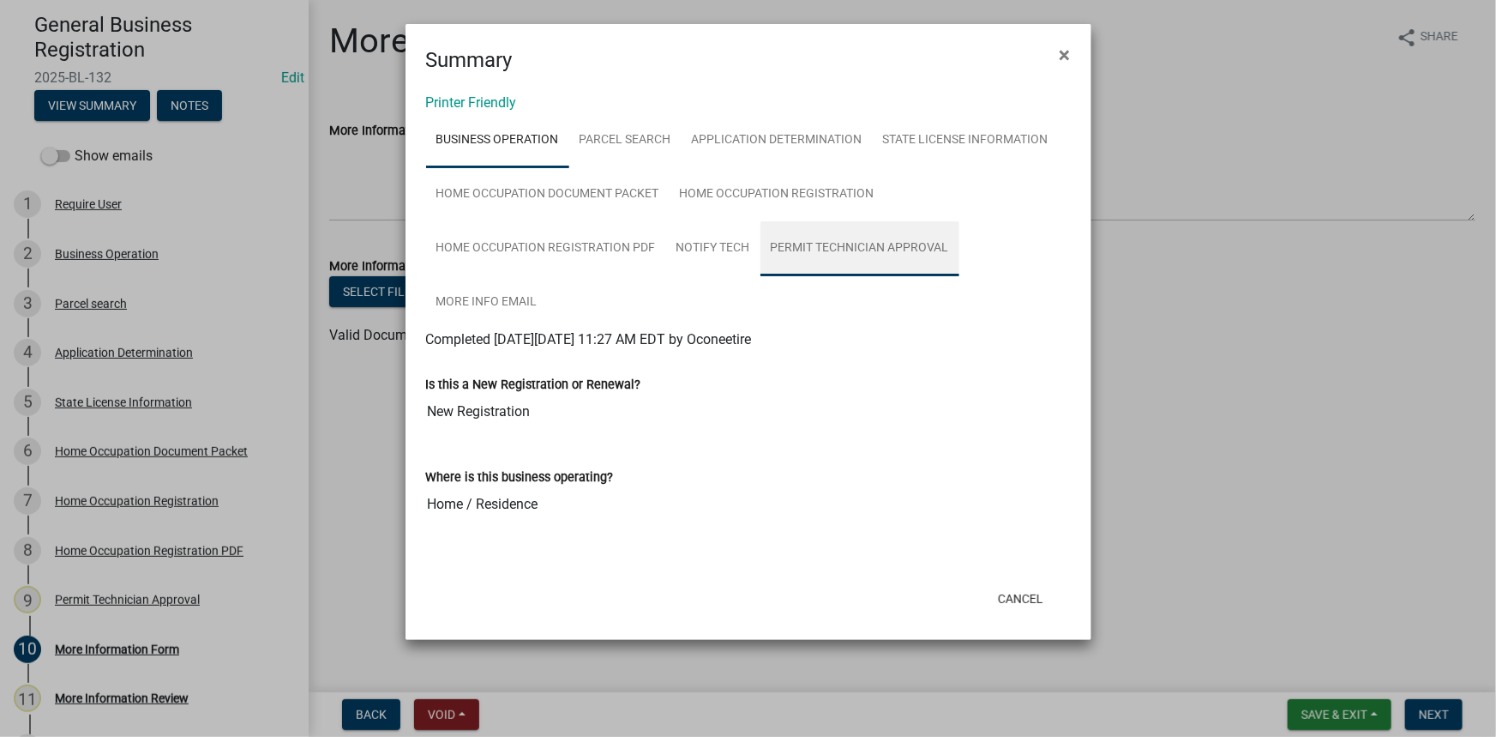
click at [822, 239] on link "Permit Technician Approval" at bounding box center [860, 248] width 199 height 55
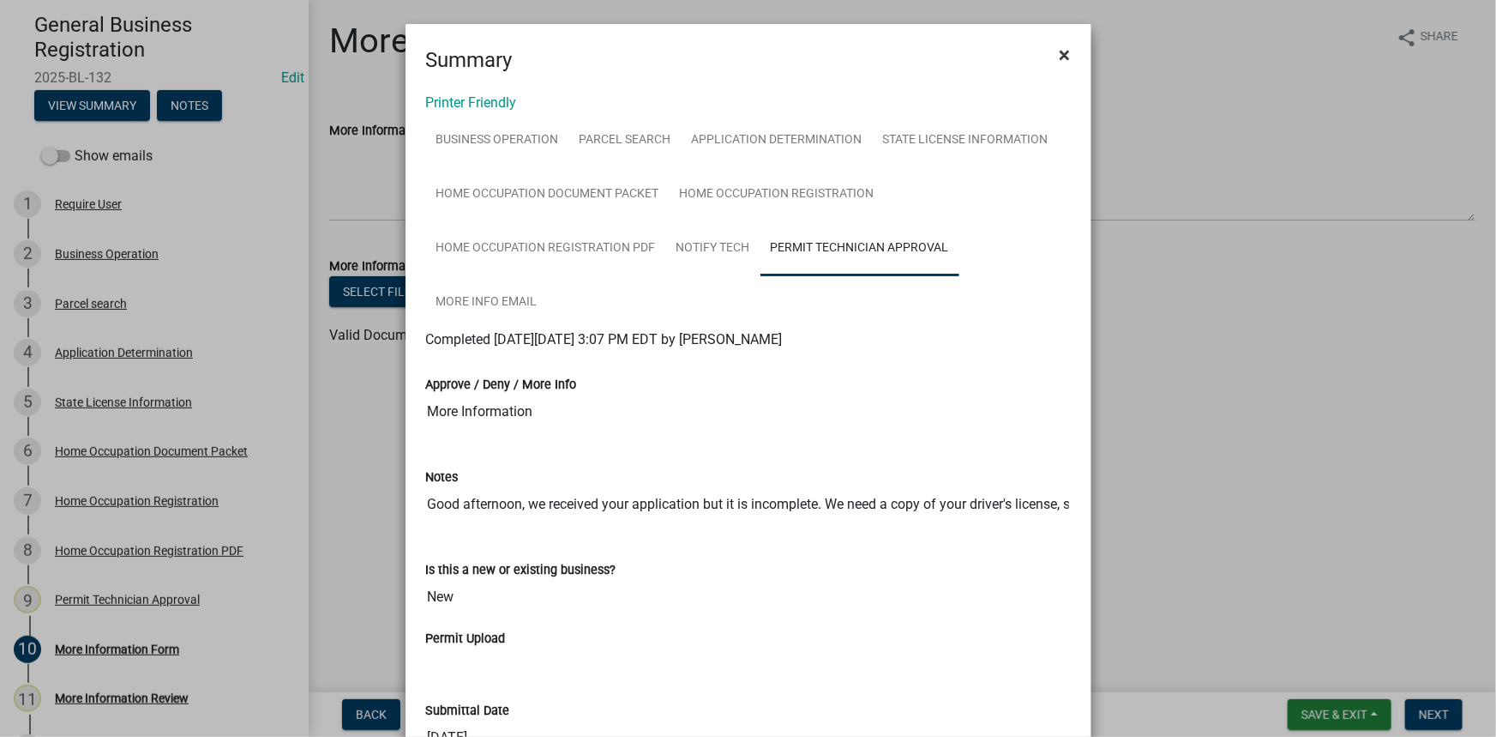
click at [1060, 57] on span "×" at bounding box center [1065, 55] width 11 height 24
